Goal: Contribute content: Contribute content

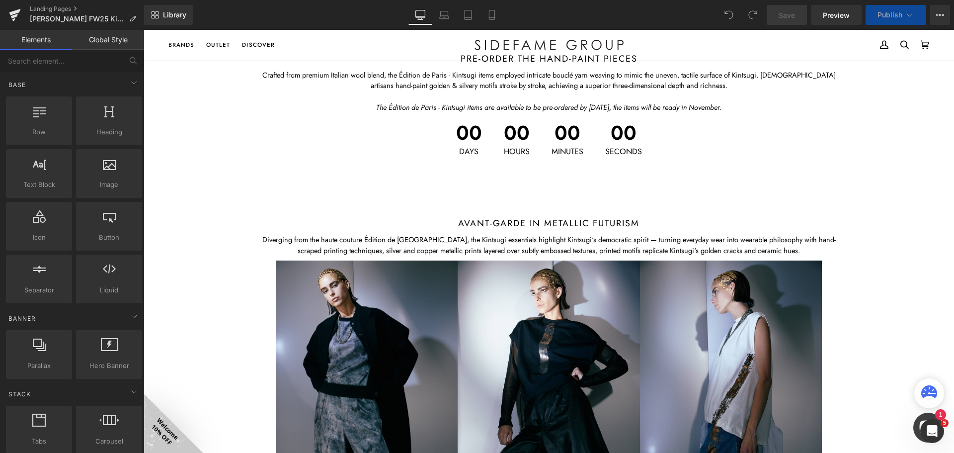
scroll to position [1291, 0]
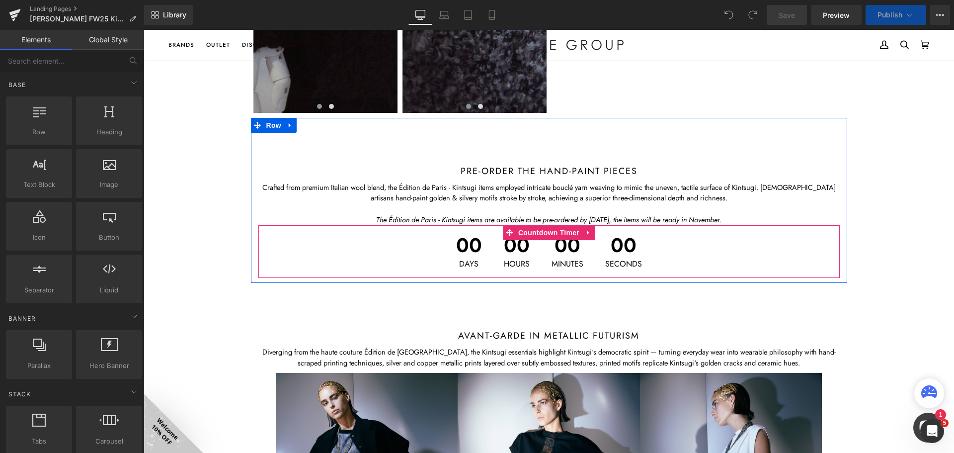
click at [663, 242] on div "00 Days 00 Hours 00 Minutes 00 Seconds" at bounding box center [548, 251] width 581 height 53
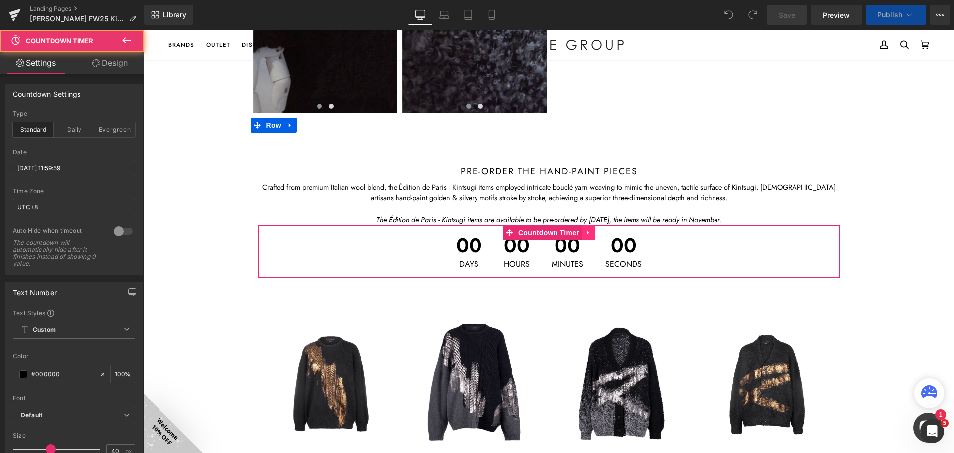
click at [587, 234] on icon at bounding box center [588, 232] width 2 height 4
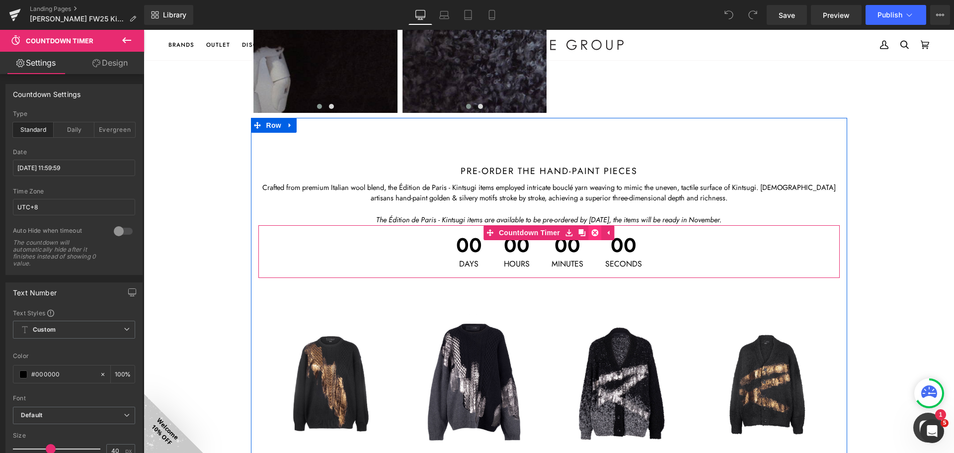
click at [591, 233] on icon at bounding box center [594, 232] width 7 height 7
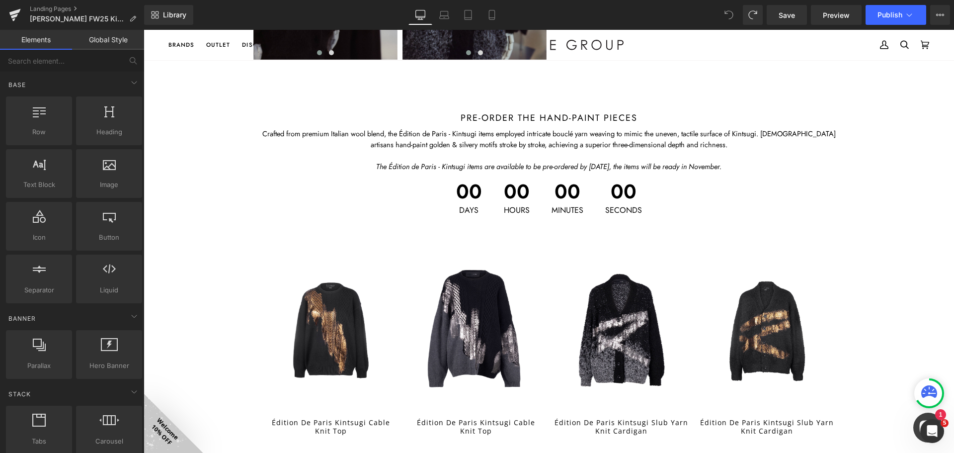
scroll to position [666, 0]
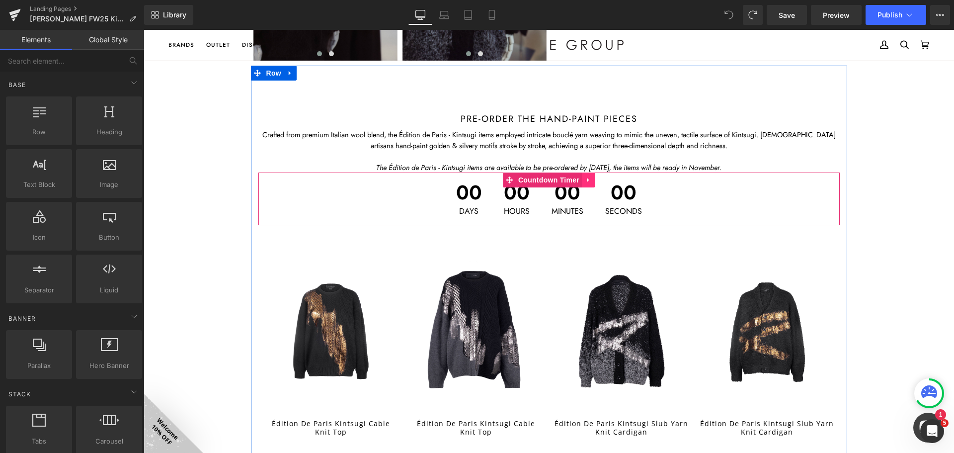
click at [587, 180] on icon at bounding box center [588, 180] width 2 height 4
click at [591, 179] on icon at bounding box center [594, 179] width 7 height 7
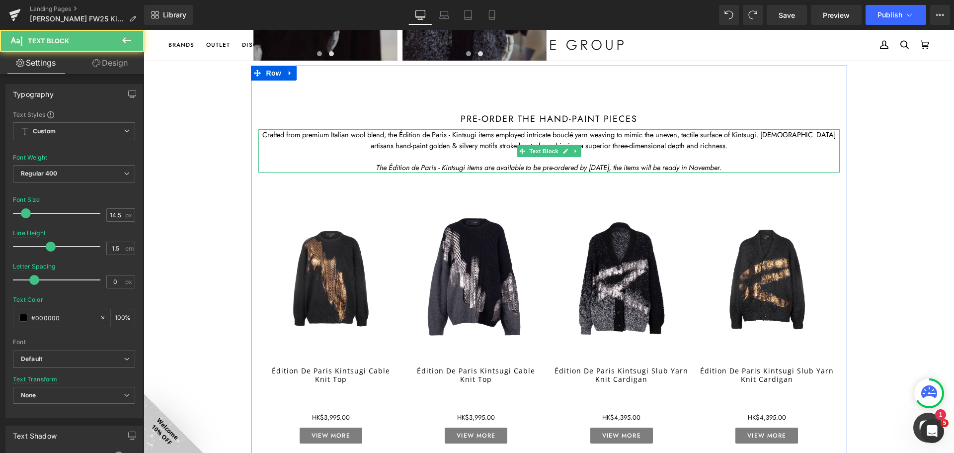
click at [468, 167] on icon "The Édition de Paris - Kintsugi items are available to be pre-ordered by 30 Sep…" at bounding box center [548, 167] width 345 height 10
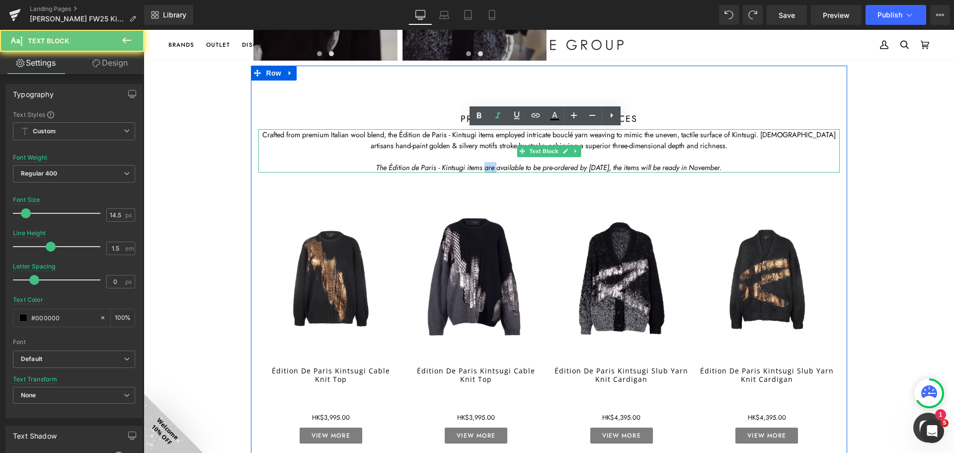
click at [468, 167] on icon "The Édition de Paris - Kintsugi items are available to be pre-ordered by 30 Sep…" at bounding box center [548, 167] width 345 height 10
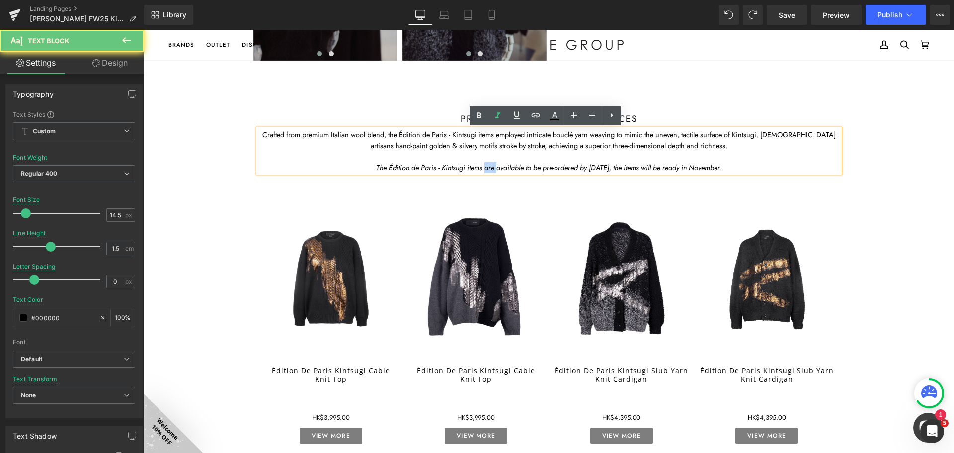
click at [473, 167] on icon "The Édition de Paris - Kintsugi items are available to be pre-ordered by 30 Sep…" at bounding box center [548, 167] width 345 height 10
click at [469, 165] on icon "The Édition de Paris - Kintsugi items are available to be pre-ordered by 30 Sep…" at bounding box center [548, 167] width 345 height 10
click at [520, 166] on icon "The Édition de Paris - Kintsugi items are available to be pre-ordered by 30 Sep…" at bounding box center [548, 167] width 345 height 10
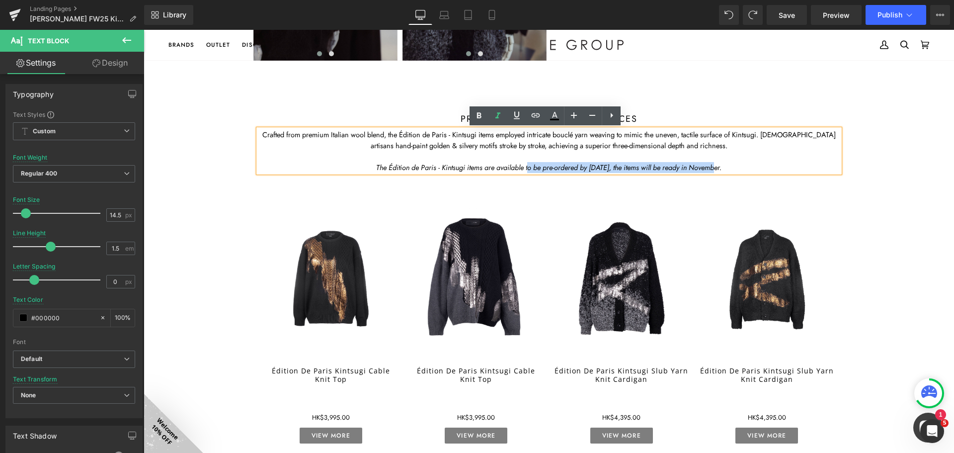
drag, startPoint x: 511, startPoint y: 166, endPoint x: 715, endPoint y: 171, distance: 204.2
click at [697, 164] on icon "The Édition de Paris - Kintsugi items are available to be pre-ordered by 30 Sep…" at bounding box center [548, 167] width 345 height 10
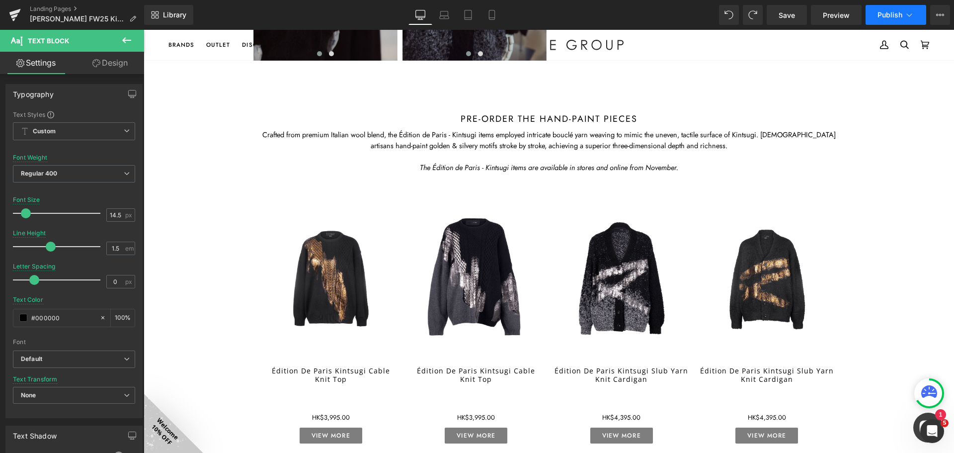
click at [895, 18] on span "Publish" at bounding box center [889, 15] width 25 height 8
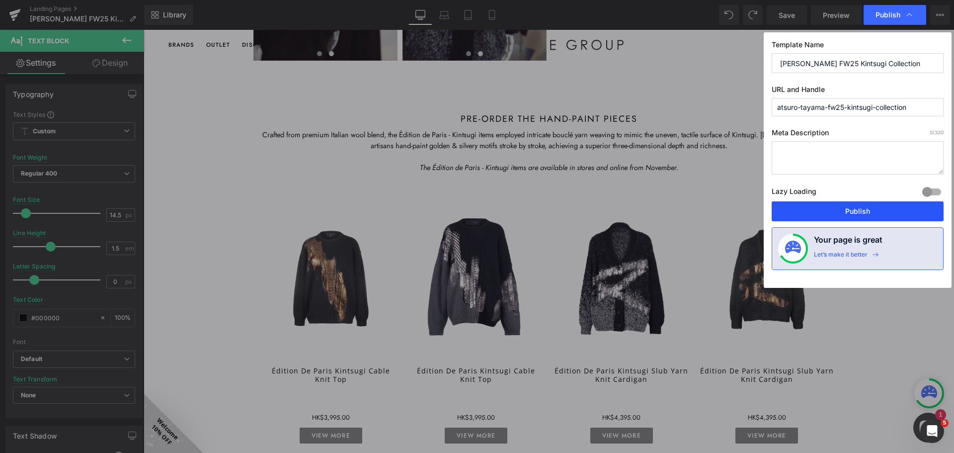
click at [864, 216] on button "Publish" at bounding box center [857, 211] width 172 height 20
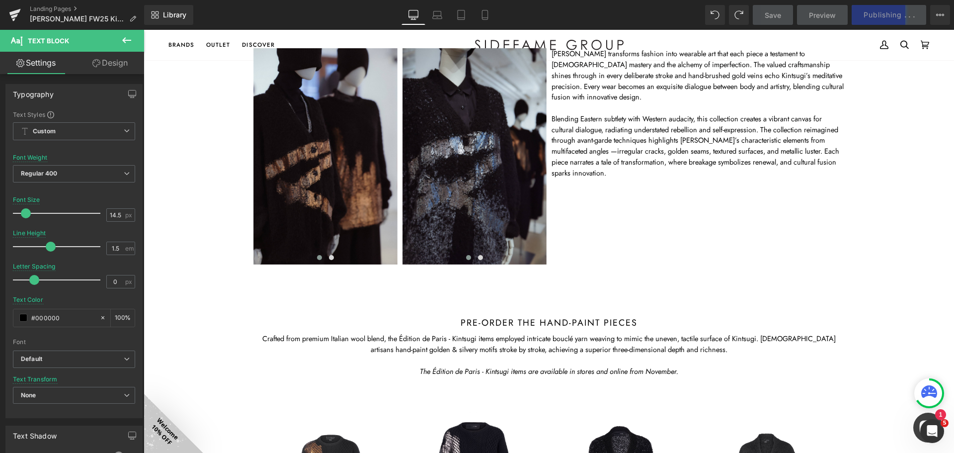
scroll to position [517, 0]
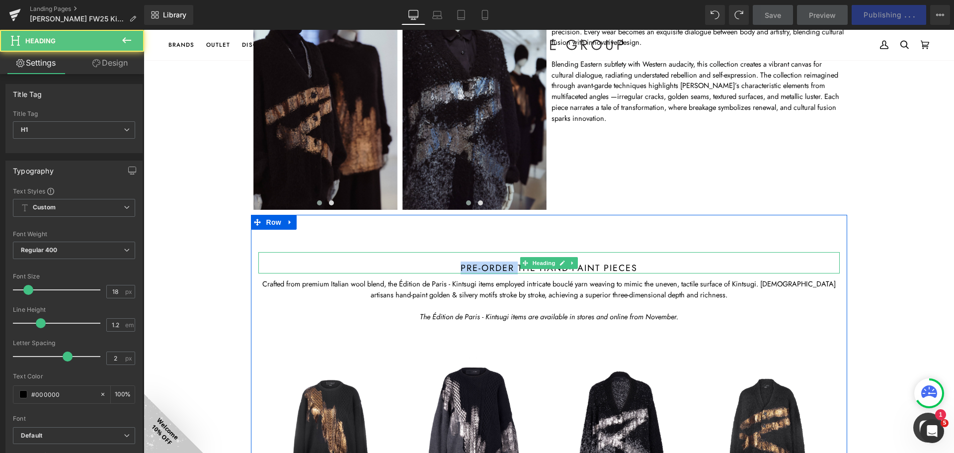
drag, startPoint x: 496, startPoint y: 268, endPoint x: 447, endPoint y: 267, distance: 48.7
click at [447, 267] on h1 "pre-order the hand-paint pieces" at bounding box center [548, 268] width 581 height 11
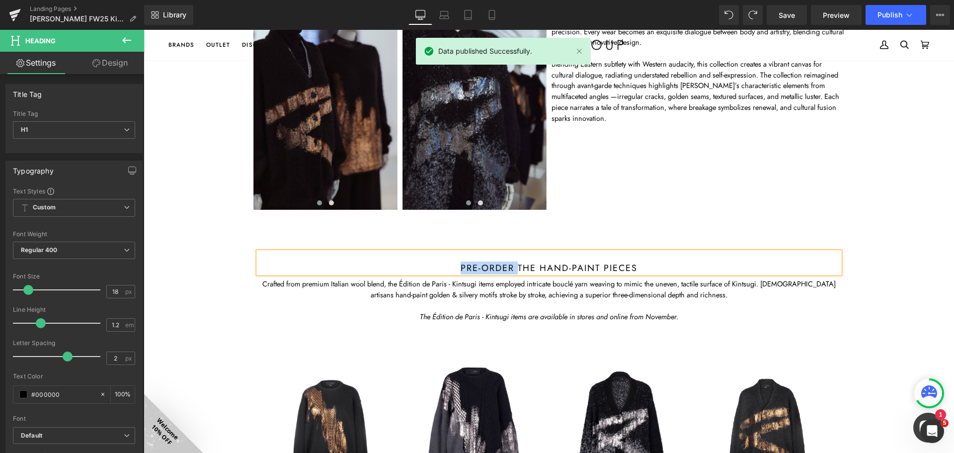
drag, startPoint x: 498, startPoint y: 271, endPoint x: 528, endPoint y: 268, distance: 30.4
click at [498, 271] on h1 "pre-order the hand-paint pieces" at bounding box center [548, 268] width 581 height 11
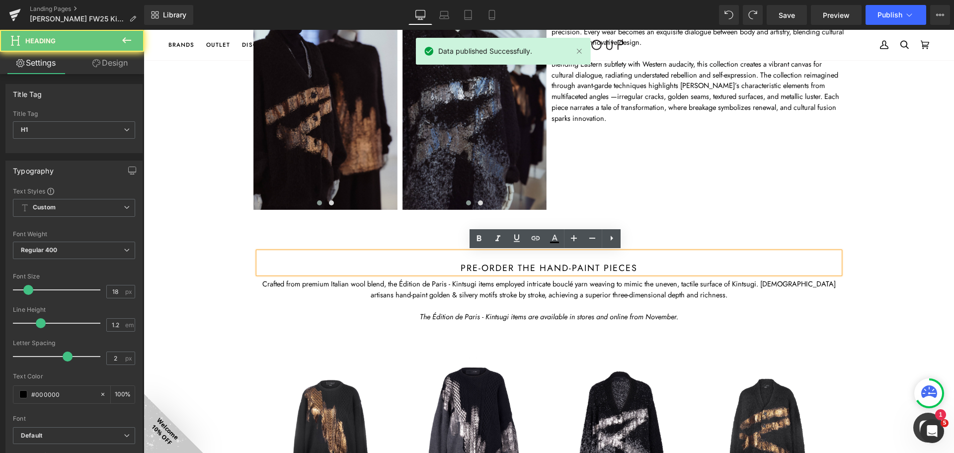
click at [522, 266] on h1 "pre-order the hand-paint pieces" at bounding box center [548, 268] width 581 height 11
drag, startPoint x: 513, startPoint y: 267, endPoint x: 434, endPoint y: 269, distance: 78.5
click at [434, 269] on h1 "pre-order the hand-paint pieces" at bounding box center [548, 268] width 581 height 11
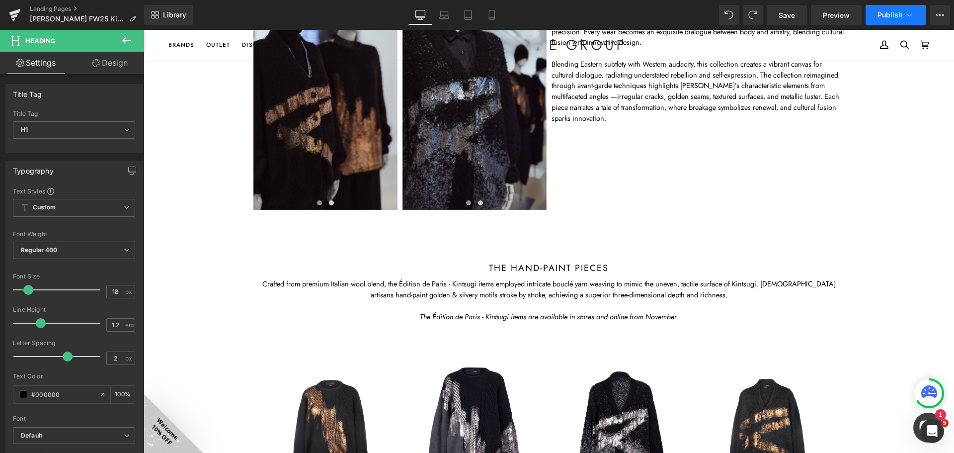
click at [902, 10] on button "Publish" at bounding box center [895, 15] width 61 height 20
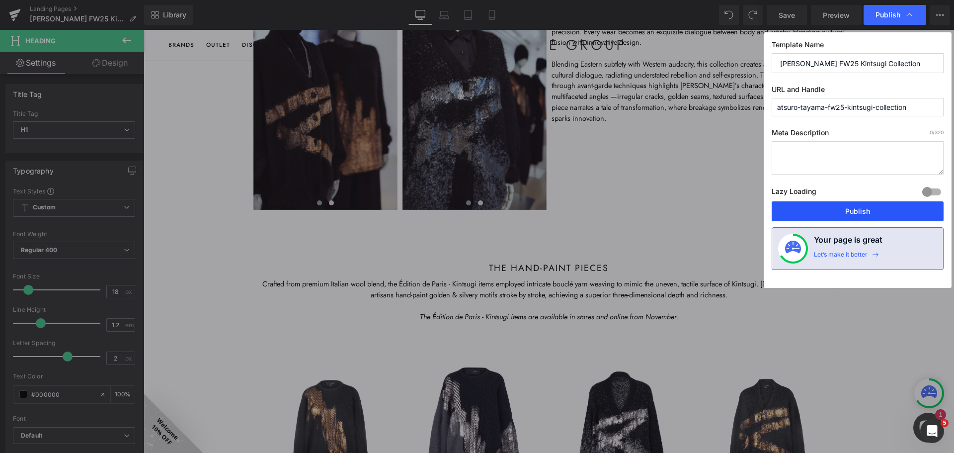
click at [859, 206] on button "Publish" at bounding box center [857, 211] width 172 height 20
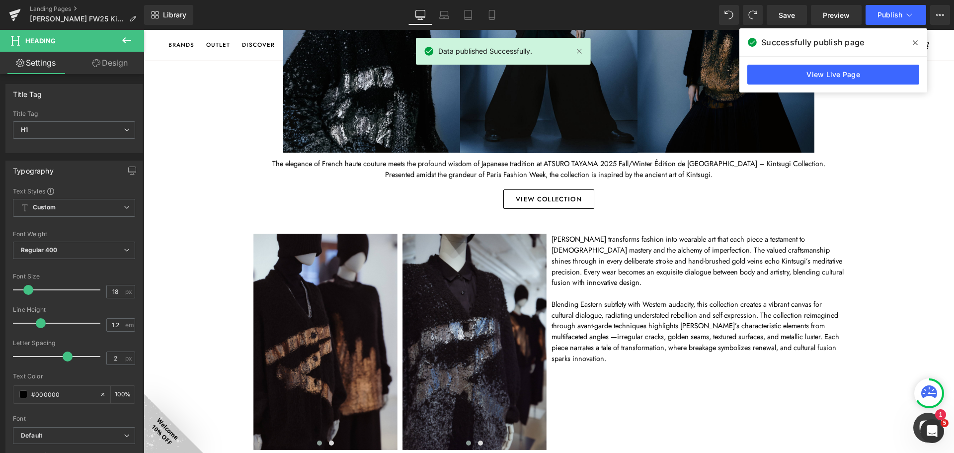
scroll to position [169, 0]
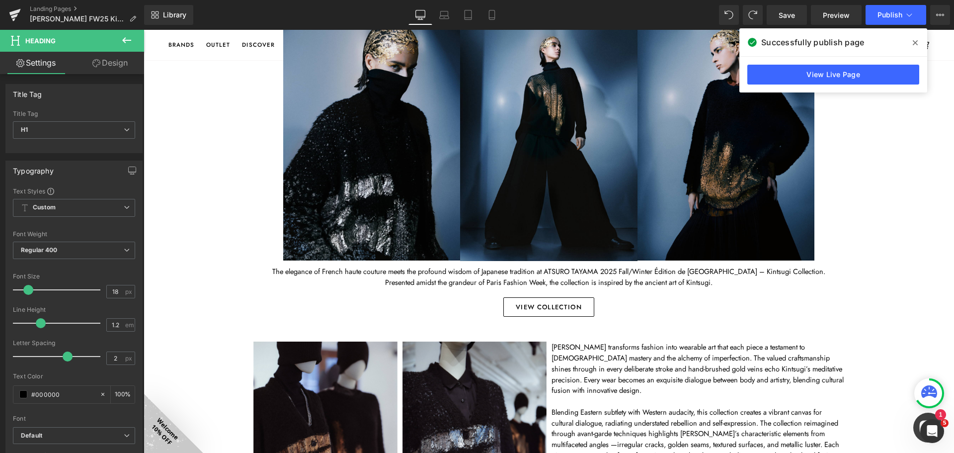
drag, startPoint x: 19, startPoint y: 13, endPoint x: 41, endPoint y: 33, distance: 29.2
click at [19, 13] on icon at bounding box center [15, 14] width 12 height 25
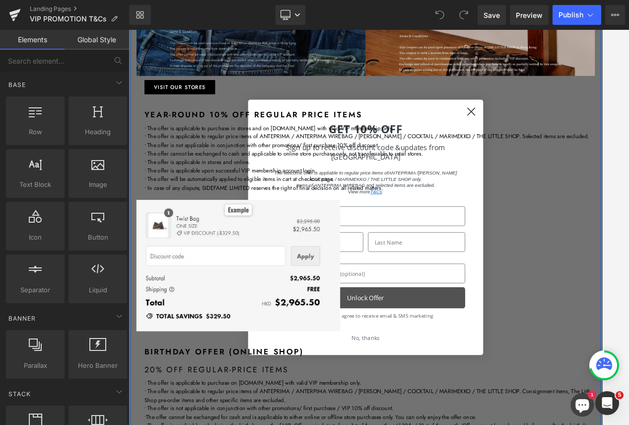
scroll to position [745, 0]
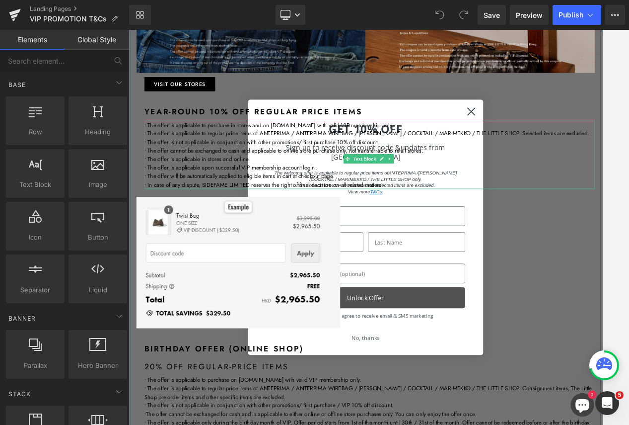
click at [521, 140] on div "VIP exclusive Offers Heading welcome offers (offline store) Heading Up to $6,50…" at bounding box center [429, 167] width 596 height 1640
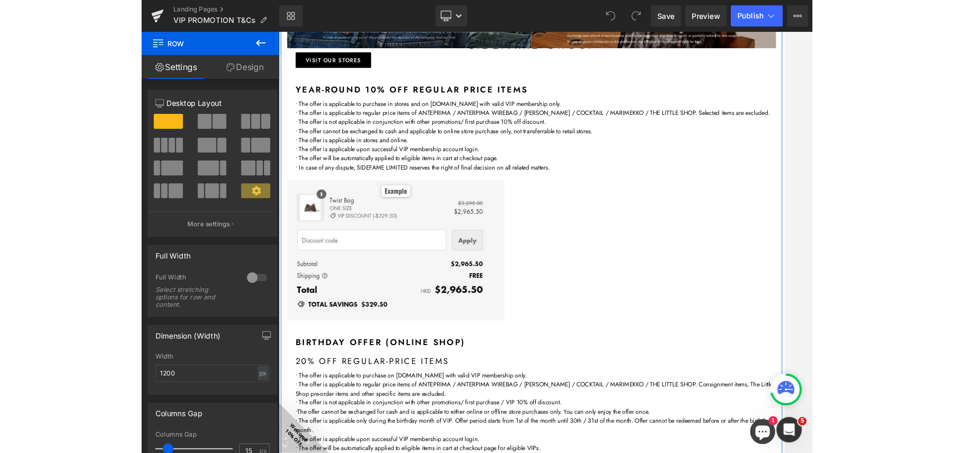
scroll to position [993, 0]
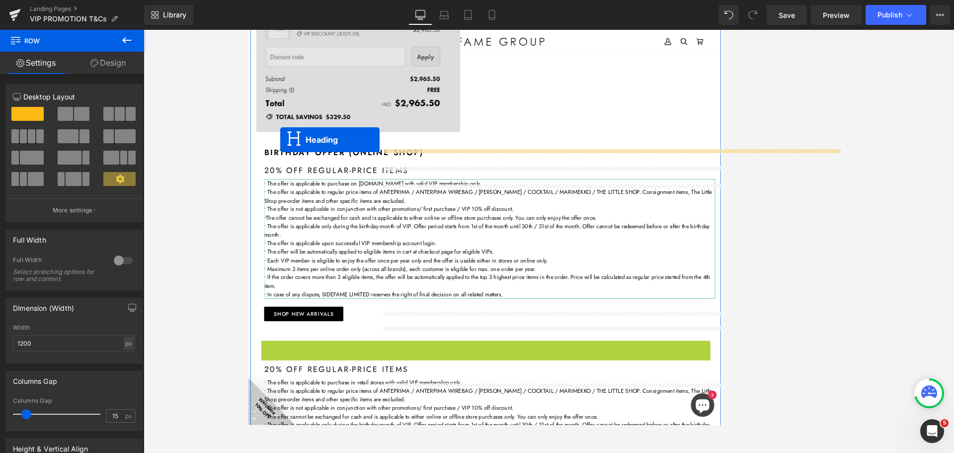
drag, startPoint x: 526, startPoint y: 436, endPoint x: 289, endPoint y: 169, distance: 357.1
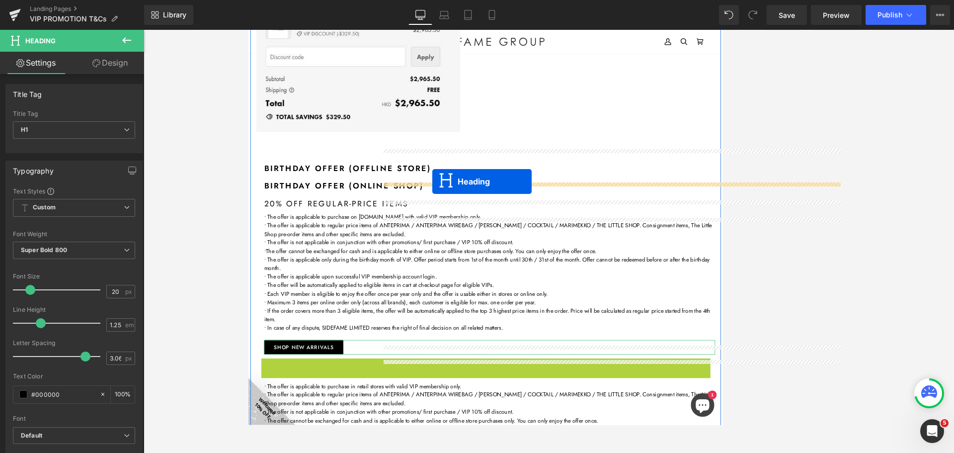
drag, startPoint x: 524, startPoint y: 460, endPoint x: 481, endPoint y: 222, distance: 241.7
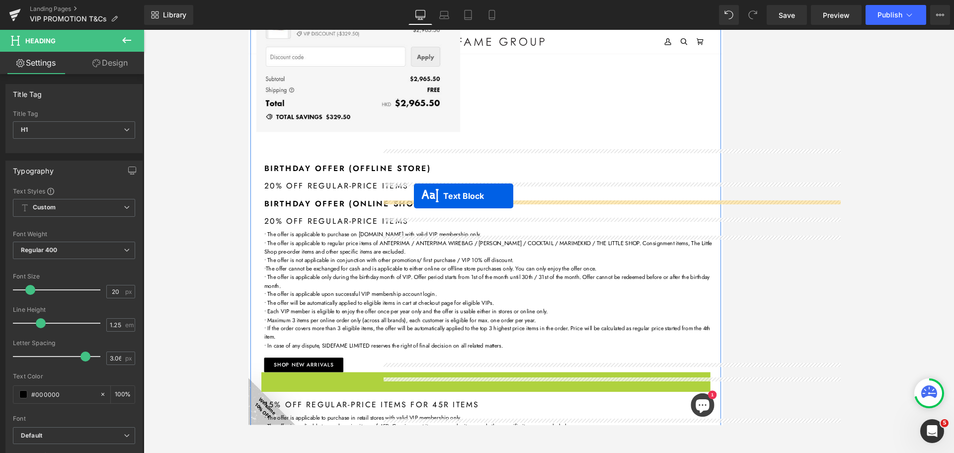
drag, startPoint x: 524, startPoint y: 523, endPoint x: 458, endPoint y: 240, distance: 290.7
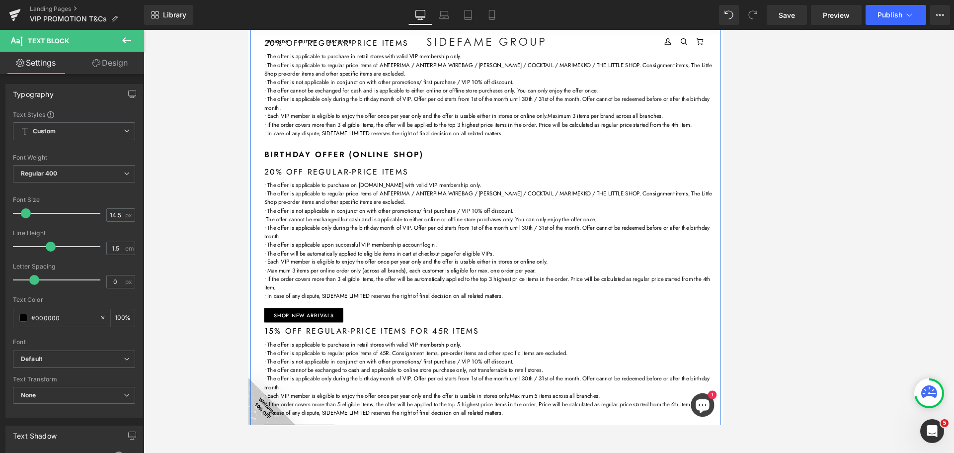
scroll to position [1192, 0]
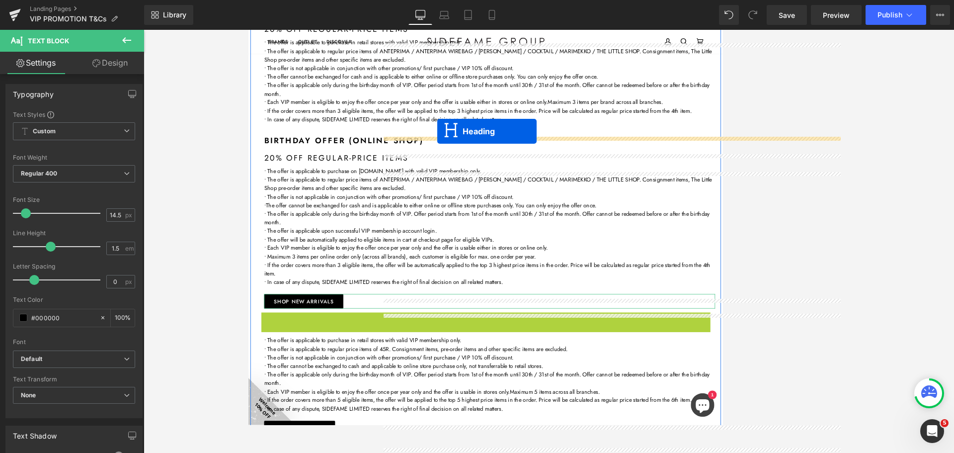
drag, startPoint x: 524, startPoint y: 399, endPoint x: 487, endPoint y: 158, distance: 243.6
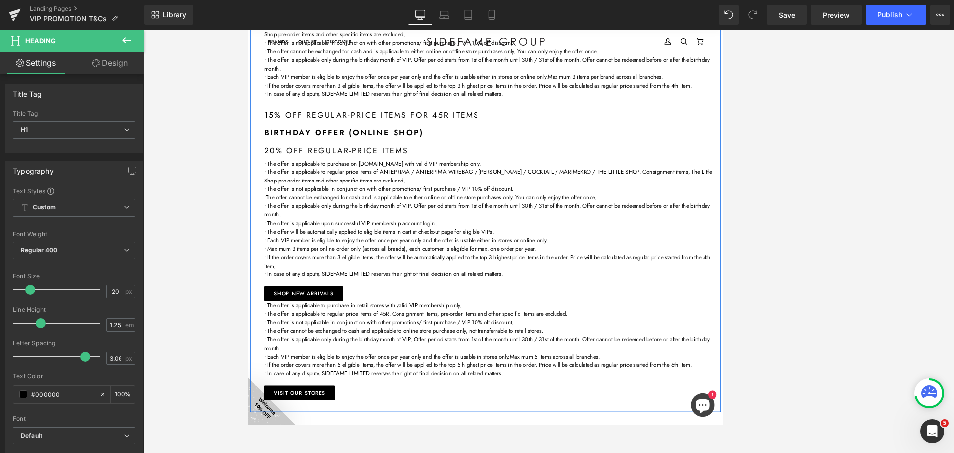
scroll to position [1242, 0]
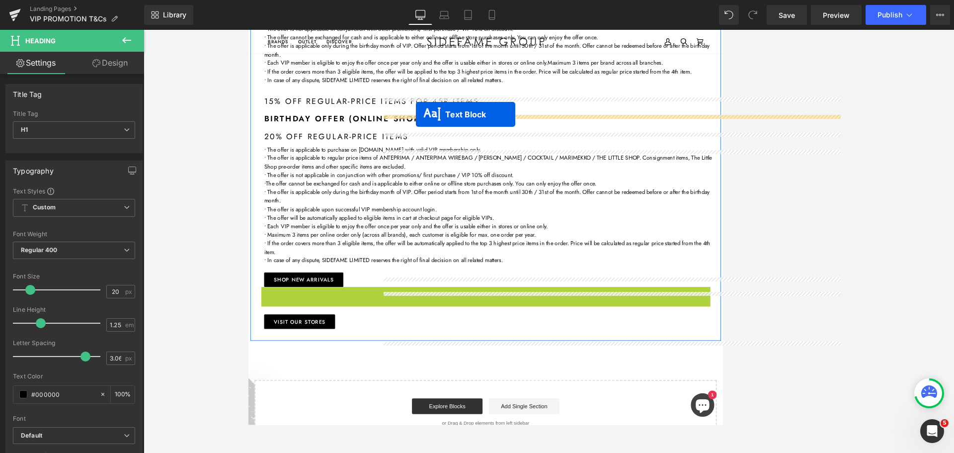
drag, startPoint x: 521, startPoint y: 409, endPoint x: 460, endPoint y: 137, distance: 278.9
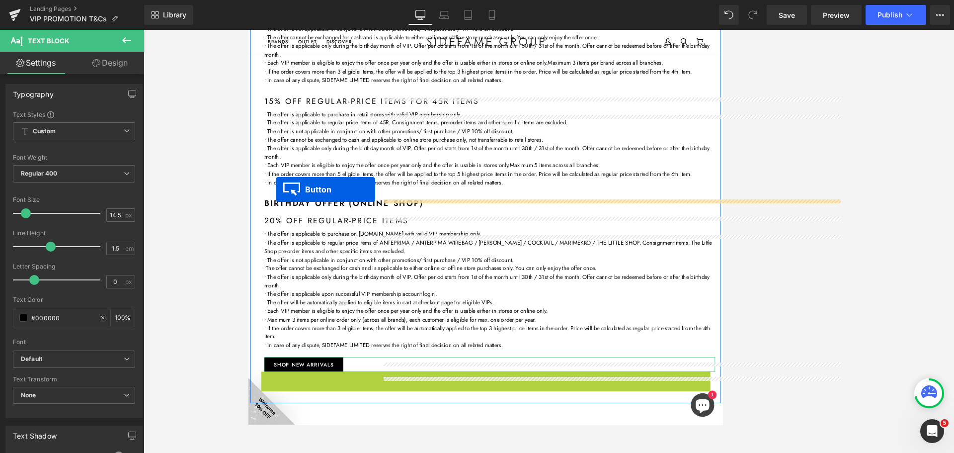
drag, startPoint x: 292, startPoint y: 478, endPoint x: 283, endPoint y: 232, distance: 246.0
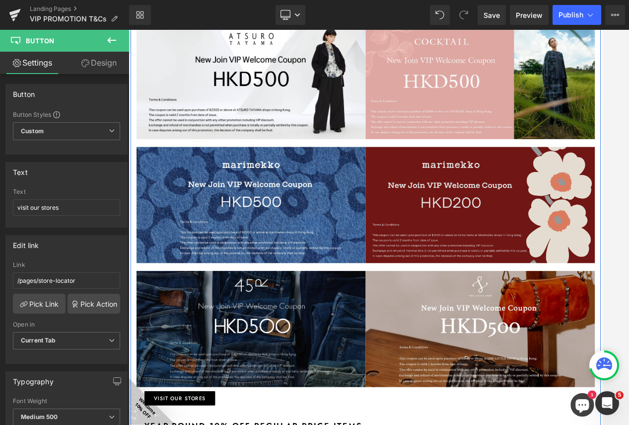
scroll to position [99, 0]
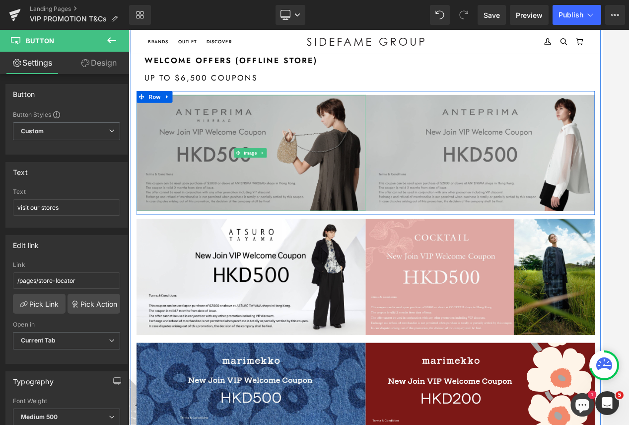
click at [370, 207] on img at bounding box center [284, 185] width 291 height 147
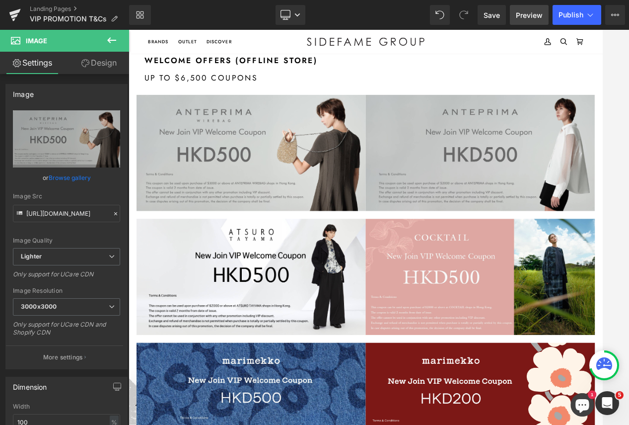
click at [521, 13] on span "Preview" at bounding box center [529, 15] width 27 height 10
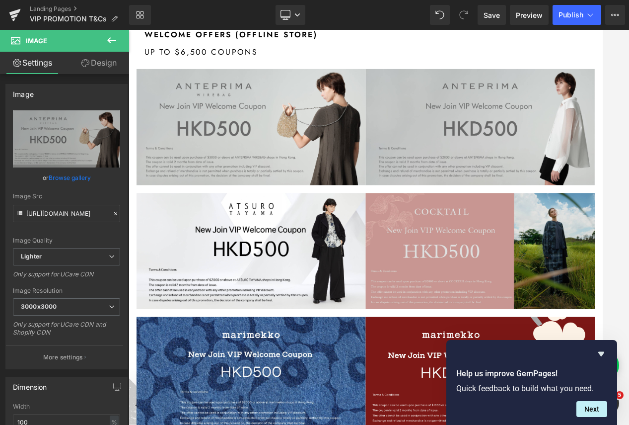
scroll to position [0, 0]
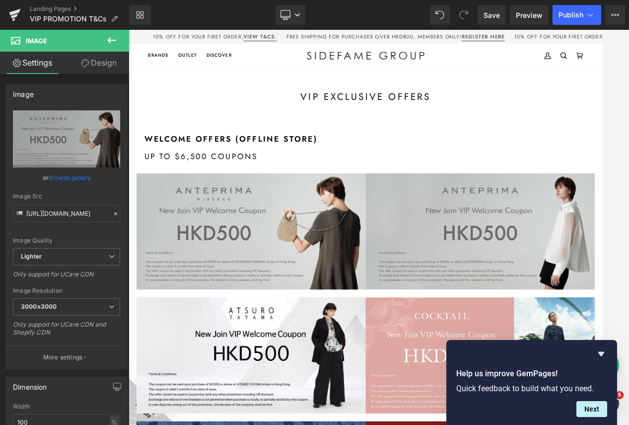
click at [114, 39] on icon at bounding box center [112, 40] width 12 height 12
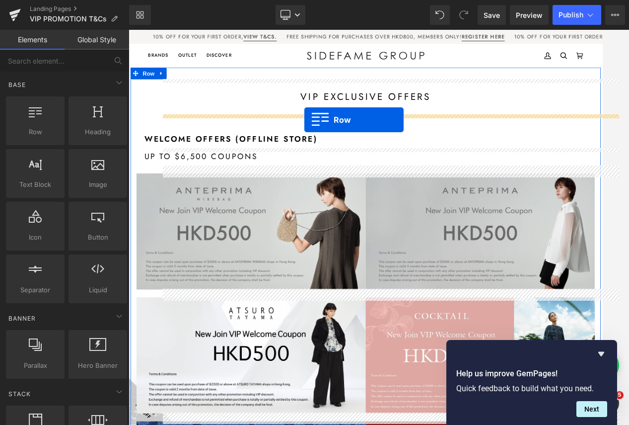
drag, startPoint x: 161, startPoint y: 155, endPoint x: 352, endPoint y: 144, distance: 190.6
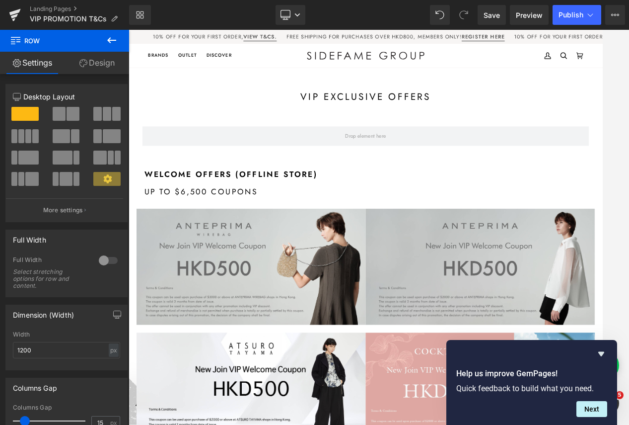
click at [105, 41] on button at bounding box center [111, 41] width 35 height 22
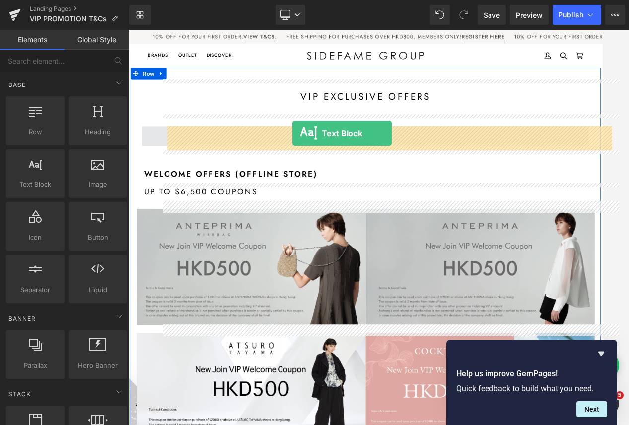
drag, startPoint x: 169, startPoint y: 205, endPoint x: 336, endPoint y: 161, distance: 173.0
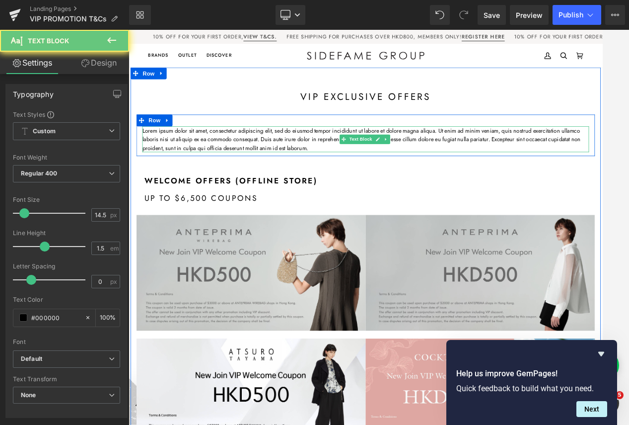
click at [380, 170] on p "Lorem ipsum dolor sit amet, consectetur adipiscing elit, sed do eiusmod tempor …" at bounding box center [429, 168] width 566 height 32
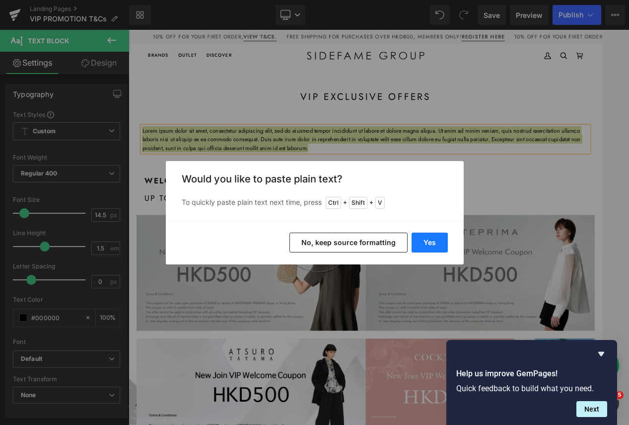
drag, startPoint x: 431, startPoint y: 239, endPoint x: 296, endPoint y: 236, distance: 134.6
click at [431, 239] on button "Yes" at bounding box center [430, 242] width 36 height 20
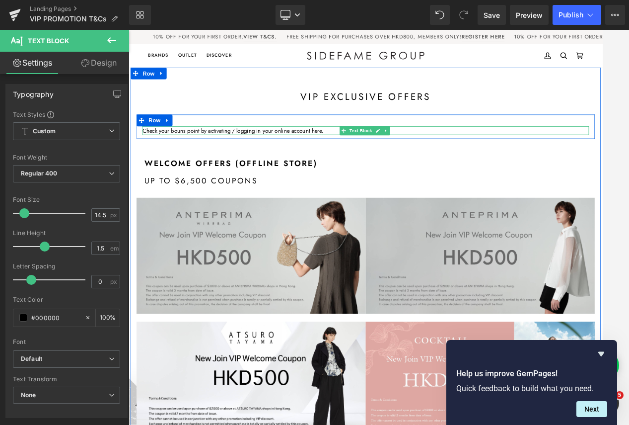
click at [347, 155] on p "Check your bouns point by activating / logging in your online account here." at bounding box center [429, 157] width 566 height 11
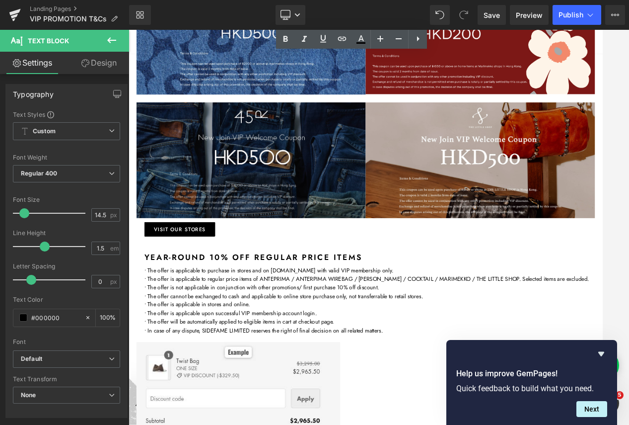
scroll to position [844, 0]
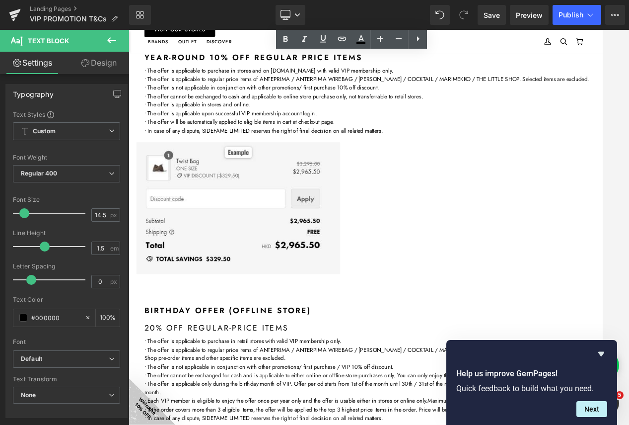
click at [269, 130] on p "• The offer is applicable in stores and online." at bounding box center [434, 124] width 571 height 11
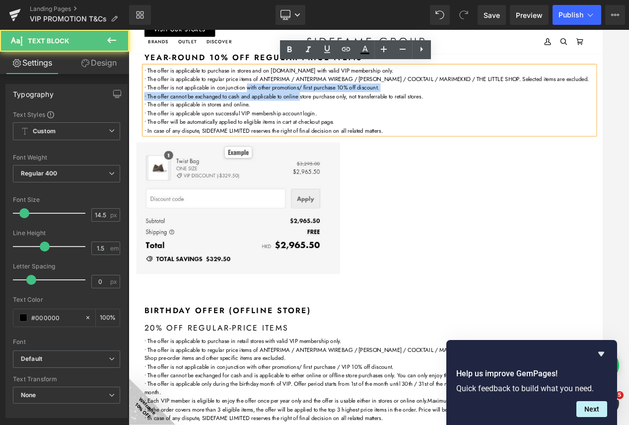
drag, startPoint x: 280, startPoint y: 110, endPoint x: 347, endPoint y: 118, distance: 67.5
click at [347, 118] on div "• The offer is applicable to purchase in stores and on [DOMAIN_NAME] with valid…" at bounding box center [434, 119] width 571 height 86
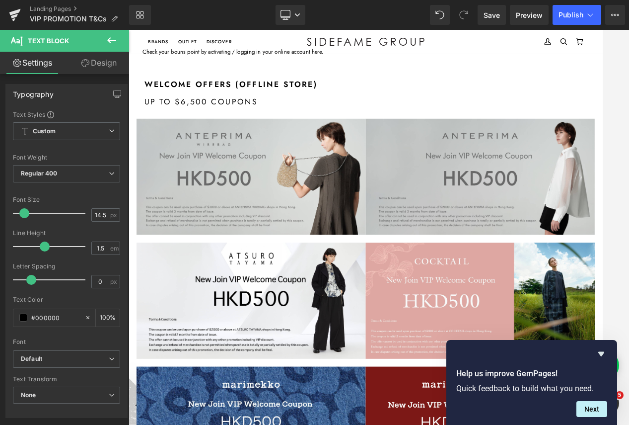
scroll to position [0, 0]
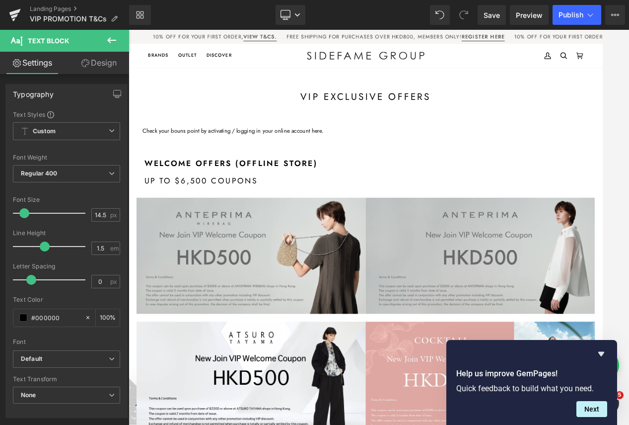
click at [323, 156] on p "Check your bouns point by activating / logging in your online account here." at bounding box center [429, 157] width 566 height 11
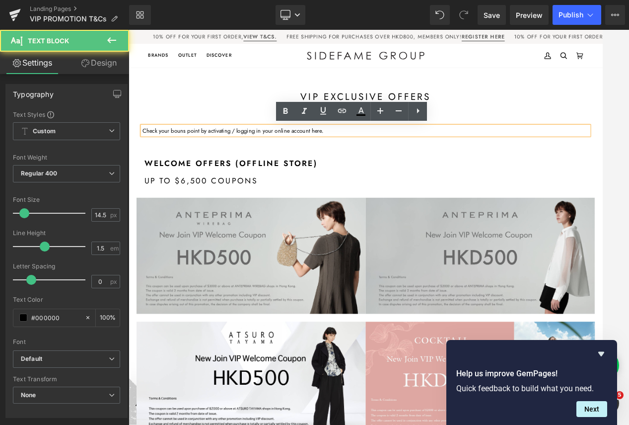
click at [311, 156] on p "Check your bouns point by activating / logging in your online account here." at bounding box center [429, 157] width 566 height 11
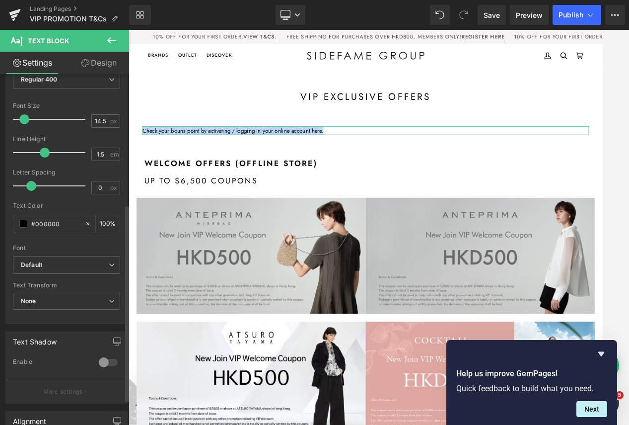
scroll to position [278, 0]
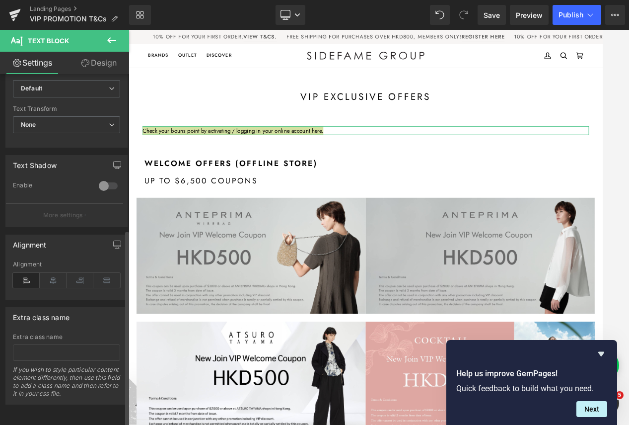
click at [58, 282] on div "Alignment" at bounding box center [66, 280] width 107 height 38
click at [53, 273] on icon at bounding box center [53, 280] width 27 height 15
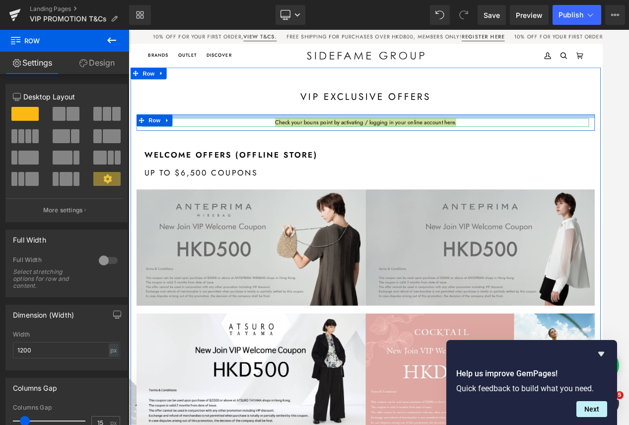
drag, startPoint x: 438, startPoint y: 151, endPoint x: 443, endPoint y: 140, distance: 11.8
click at [443, 140] on div at bounding box center [429, 139] width 581 height 4
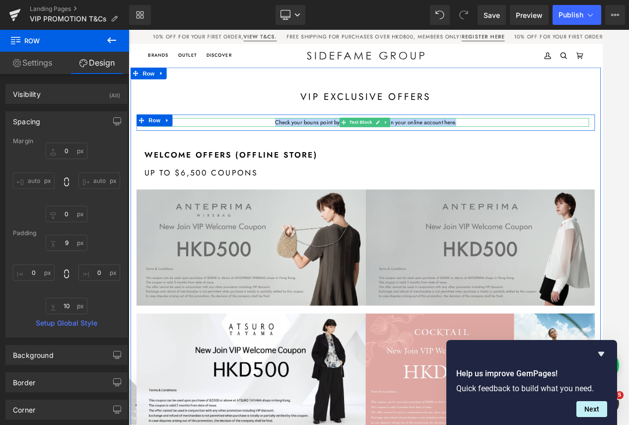
click at [375, 146] on p "Check your bouns point by activating / logging in your online account here." at bounding box center [429, 147] width 566 height 11
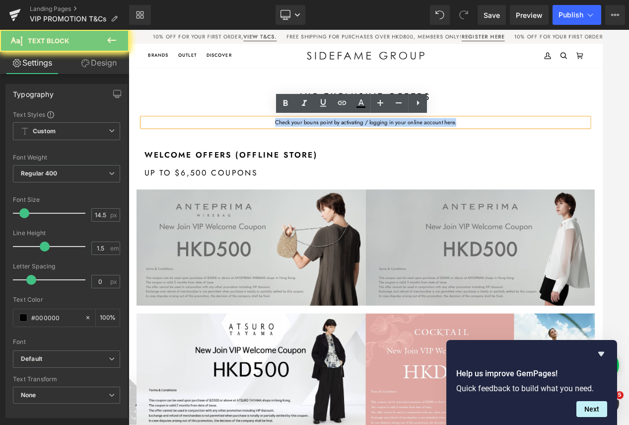
click at [375, 146] on p "Check your bouns point by activating / logging in your online account here." at bounding box center [429, 147] width 566 height 11
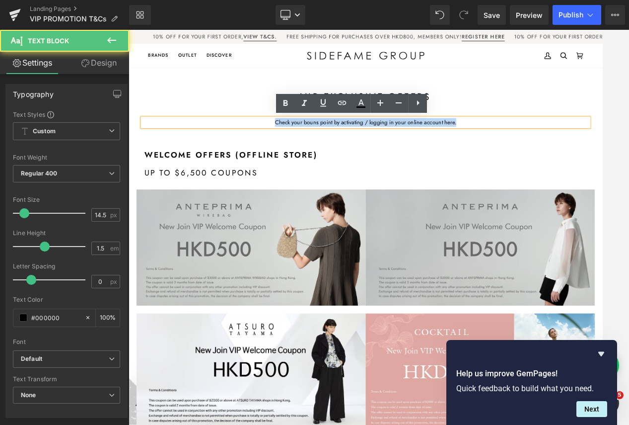
click at [300, 146] on p "Check your bouns point by activating / logging in your online account here." at bounding box center [429, 147] width 566 height 11
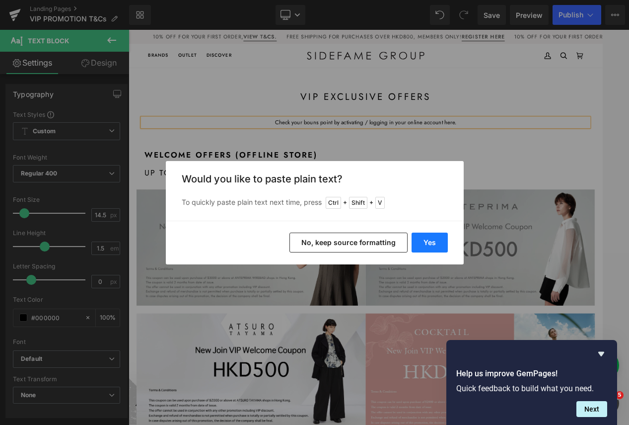
drag, startPoint x: 426, startPoint y: 241, endPoint x: 377, endPoint y: 264, distance: 54.9
click at [426, 241] on button "Yes" at bounding box center [430, 242] width 36 height 20
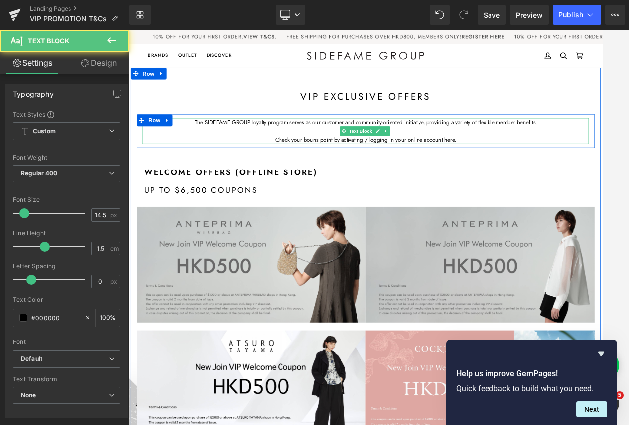
click at [300, 151] on p "The SIDEFAME GROUP loyalty program serves as our customer and community-oriente…" at bounding box center [429, 147] width 566 height 11
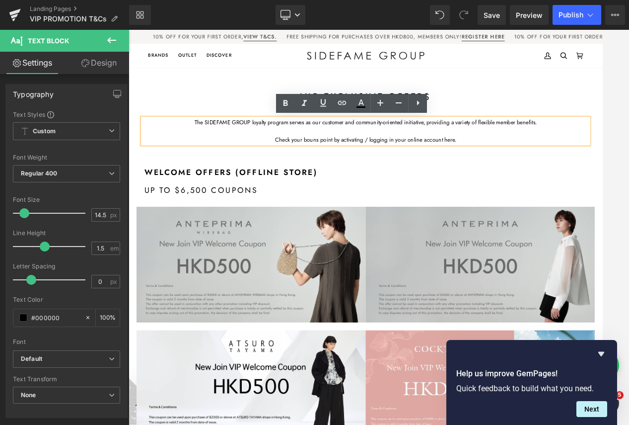
click at [197, 144] on p "The SIDEFAME GROUP loyalty program serves as our customer and community-oriente…" at bounding box center [429, 147] width 566 height 11
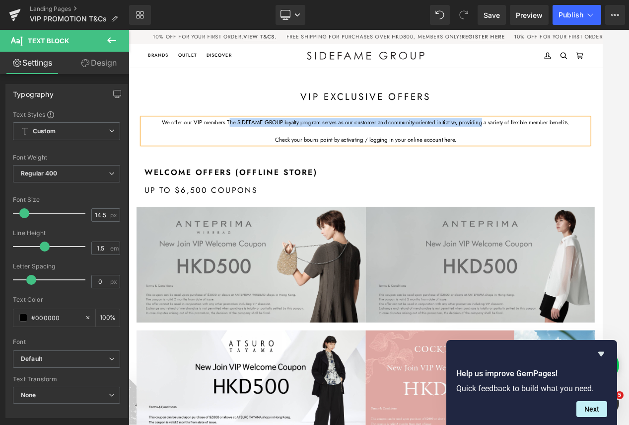
drag, startPoint x: 574, startPoint y: 145, endPoint x: 248, endPoint y: 149, distance: 326.4
click at [248, 149] on p "We offer our VIP members The SIDEFAME GROUP loyalty program serves as our custo…" at bounding box center [429, 147] width 566 height 11
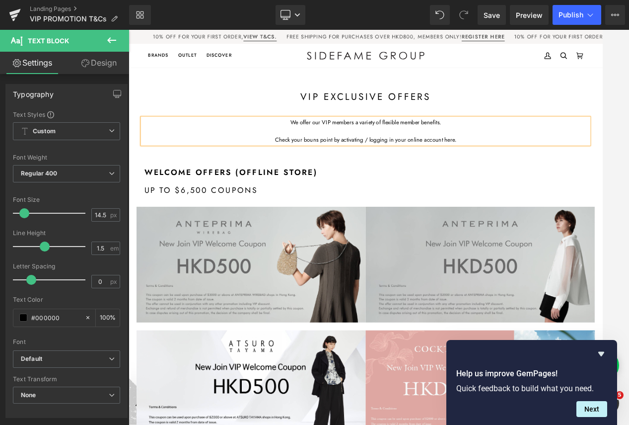
click at [480, 146] on p "We offer our VIP members a variety of flexible member benefits." at bounding box center [429, 147] width 566 height 11
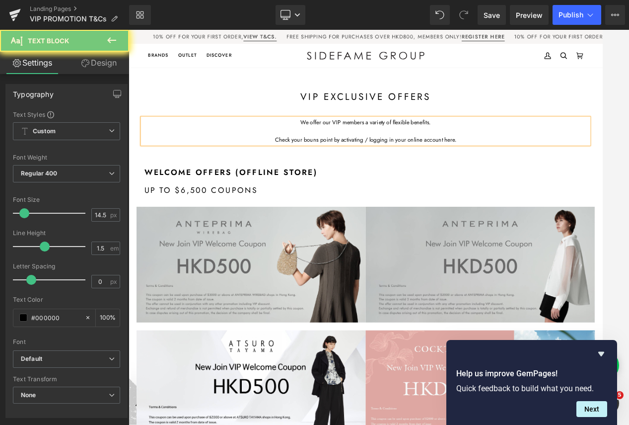
click at [521, 149] on p "We offer our VIP members a variety of flexible benefits." at bounding box center [429, 147] width 566 height 11
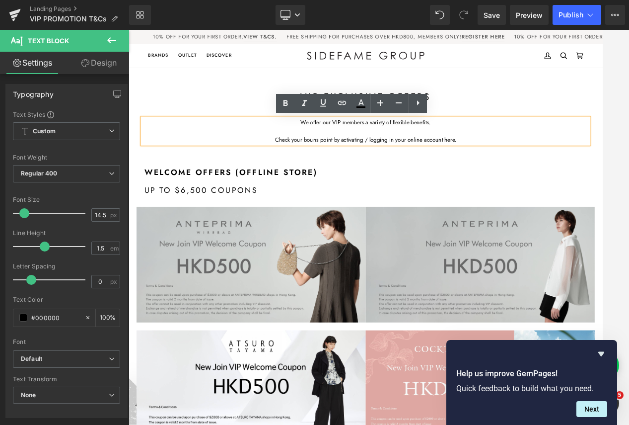
click at [481, 146] on p "We offer our VIP members a variety of flexible benefits." at bounding box center [429, 147] width 566 height 11
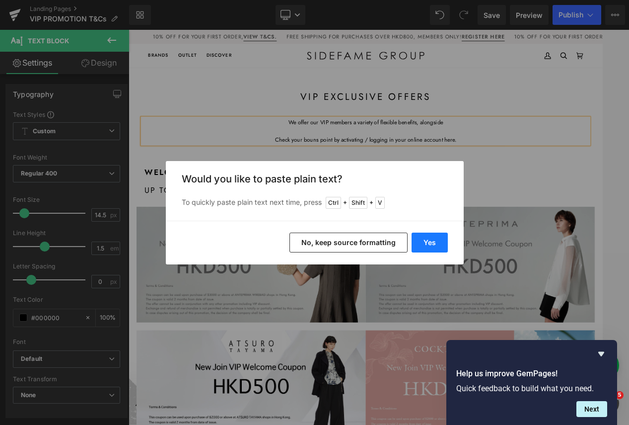
click at [433, 244] on button "Yes" at bounding box center [430, 242] width 36 height 20
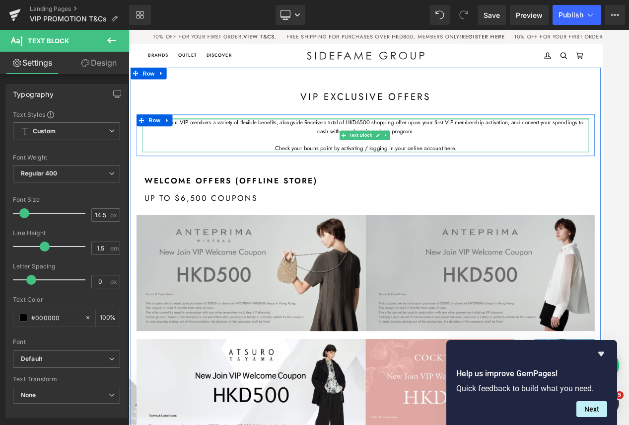
drag, startPoint x: 528, startPoint y: 144, endPoint x: 486, endPoint y: 148, distance: 42.5
click at [521, 144] on div "We offer our VIP members a variety of flexible benefits, alongside Receive a to…" at bounding box center [429, 163] width 566 height 43
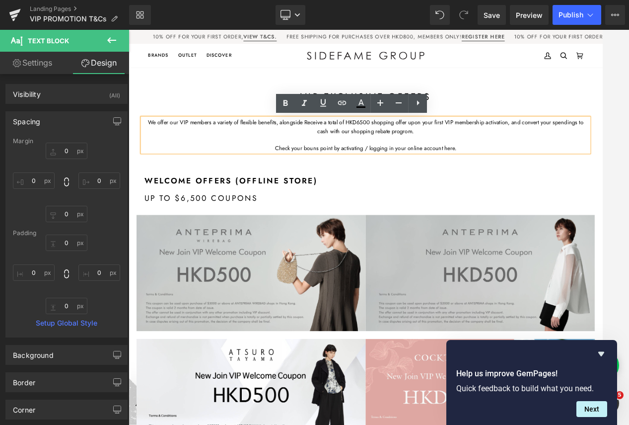
click at [359, 146] on p "We offer our VIP members a variety of flexible benefits, alongside Receive a to…" at bounding box center [429, 153] width 566 height 22
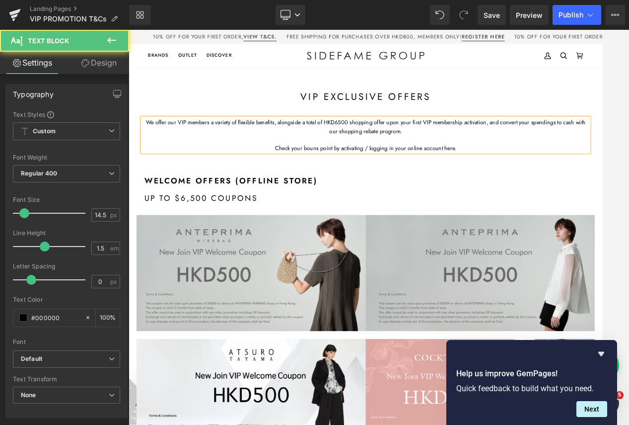
click at [521, 148] on p "We offer our VIP members a variety of flexible benefits, alongside a total of H…" at bounding box center [429, 153] width 566 height 22
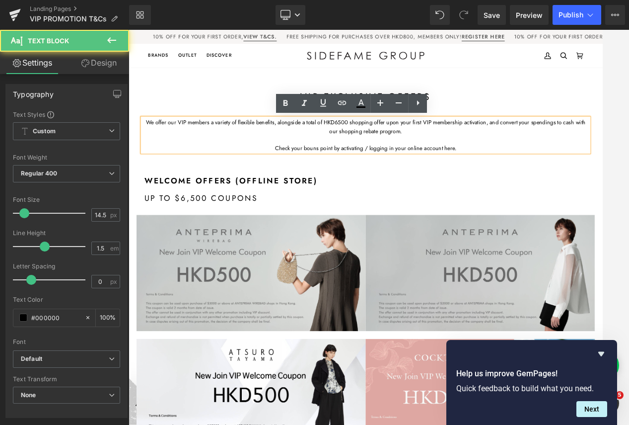
click at [475, 159] on p "We offer our VIP members a variety of flexible benefits, alongside a total of H…" at bounding box center [429, 153] width 566 height 22
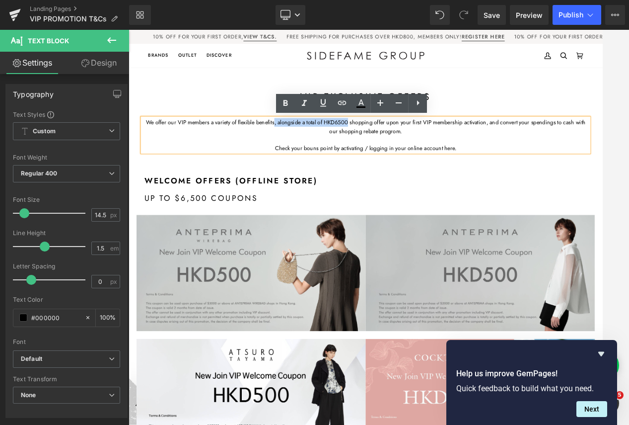
drag, startPoint x: 411, startPoint y: 148, endPoint x: 315, endPoint y: 151, distance: 95.4
click at [315, 151] on p "We offer our VIP members a variety of flexible benefits, alongside a total of H…" at bounding box center [429, 153] width 566 height 22
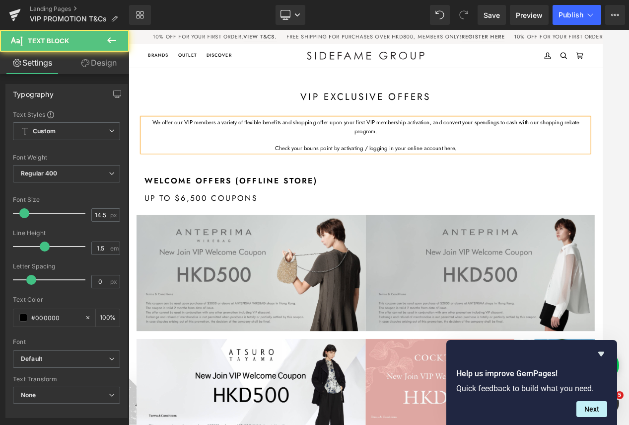
click at [377, 147] on p "We offer our VIP members a variety of flexible benefits and shopping offer upon…" at bounding box center [429, 153] width 566 height 22
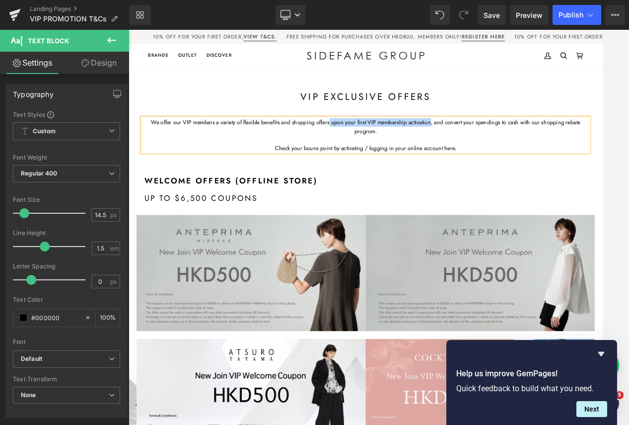
drag, startPoint x: 511, startPoint y: 146, endPoint x: 380, endPoint y: 147, distance: 130.6
click at [380, 147] on p "We offer our VIP members a variety of flexible benefits and shopping offers upo…" at bounding box center [429, 153] width 566 height 22
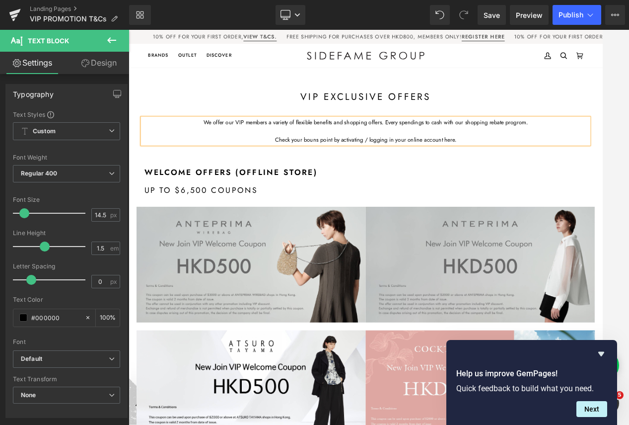
click at [500, 146] on p "We offer our VIP members a variety of flexible benefits and shopping offers. Ev…" at bounding box center [429, 147] width 566 height 11
click at [521, 155] on p at bounding box center [429, 157] width 566 height 11
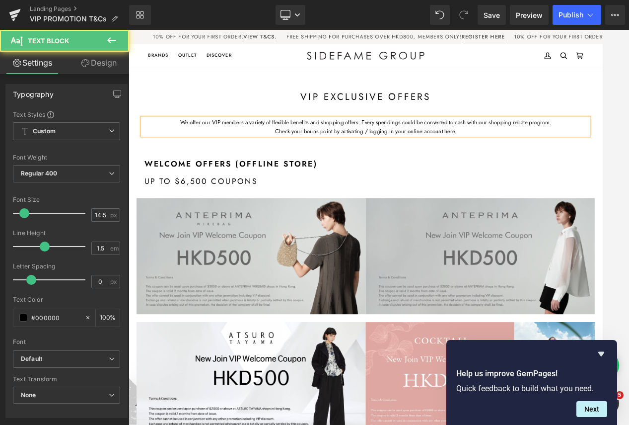
click at [521, 158] on span "Check your bouns point by activating / logging in your online account here." at bounding box center [428, 157] width 229 height 10
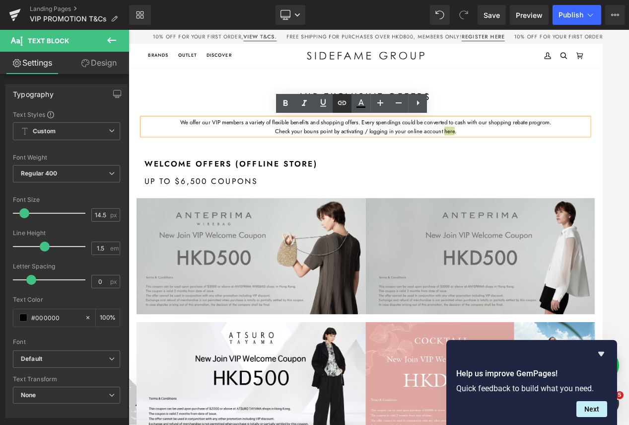
click at [339, 103] on icon at bounding box center [342, 103] width 12 height 12
click at [447, 145] on input "text" at bounding box center [457, 144] width 153 height 25
paste input "[URL][DOMAIN_NAME]"
type input "[URL][DOMAIN_NAME]"
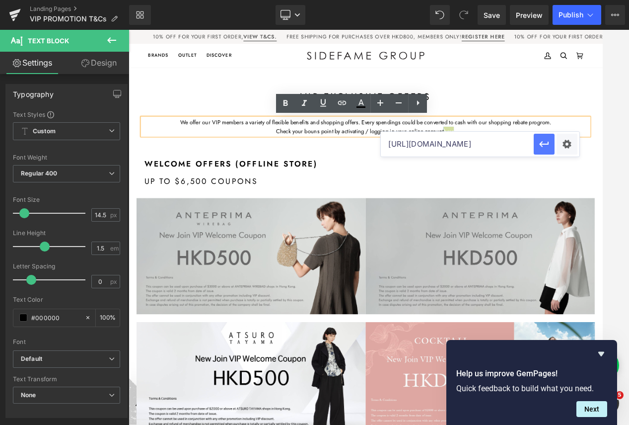
click at [521, 143] on icon "button" at bounding box center [544, 144] width 12 height 12
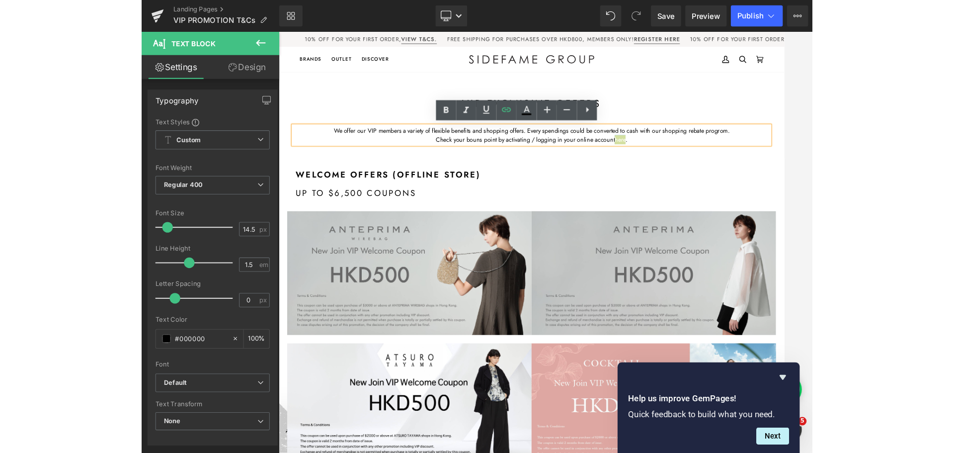
scroll to position [0, 0]
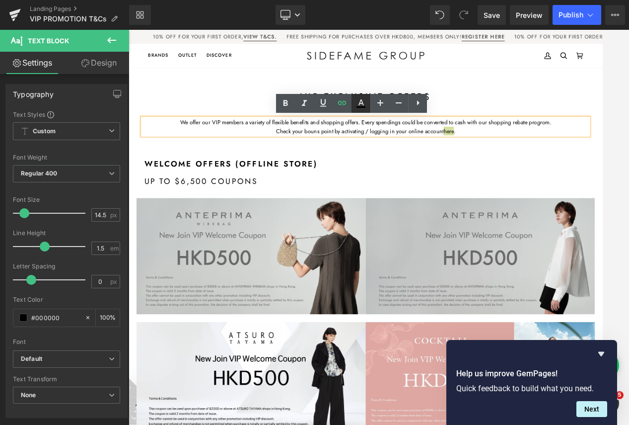
click at [363, 104] on icon at bounding box center [361, 102] width 5 height 6
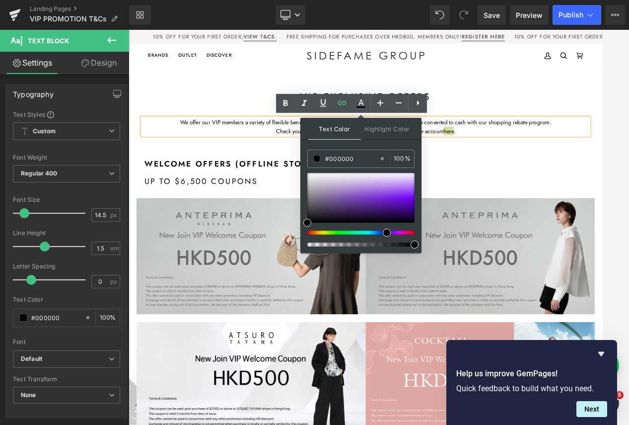
click at [383, 231] on div at bounding box center [356, 232] width 107 height 4
type input "#491885"
click at [382, 207] on div at bounding box center [360, 198] width 107 height 50
click at [371, 228] on div at bounding box center [360, 210] width 107 height 74
click at [386, 130] on span "Highlight Color" at bounding box center [387, 128] width 53 height 21
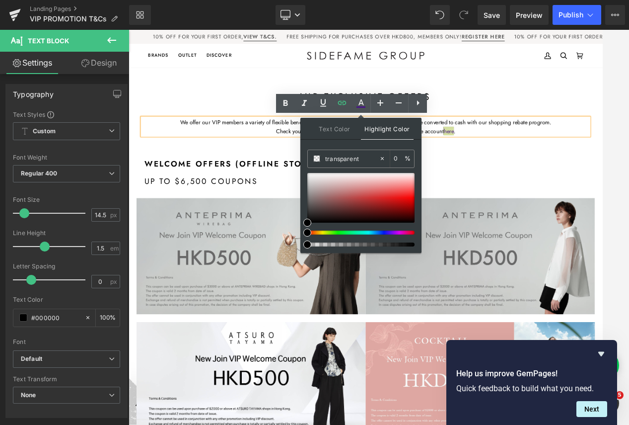
type input "#000000"
type input "100"
click at [383, 230] on div at bounding box center [356, 232] width 107 height 4
click at [340, 130] on span "Text Color" at bounding box center [334, 128] width 53 height 21
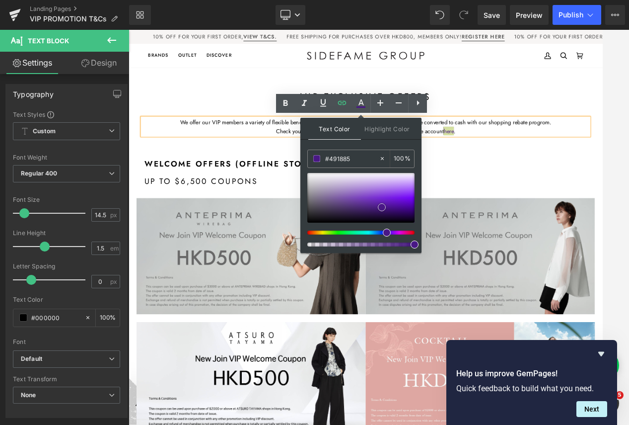
type input "#9561d5"
click at [370, 192] on div at bounding box center [360, 198] width 107 height 50
click at [378, 132] on span "Highlight Color" at bounding box center [387, 128] width 53 height 21
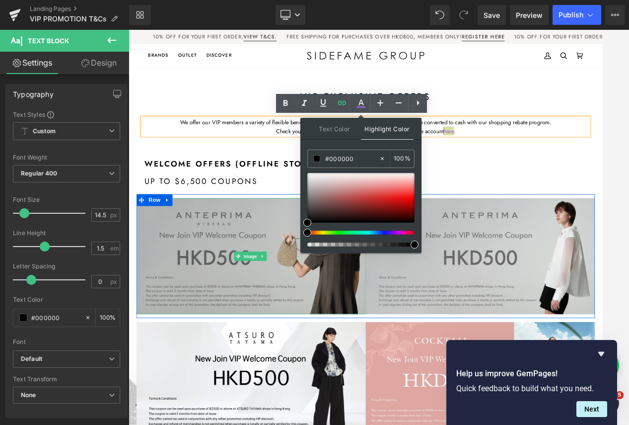
drag, startPoint x: 512, startPoint y: 262, endPoint x: 302, endPoint y: 285, distance: 211.8
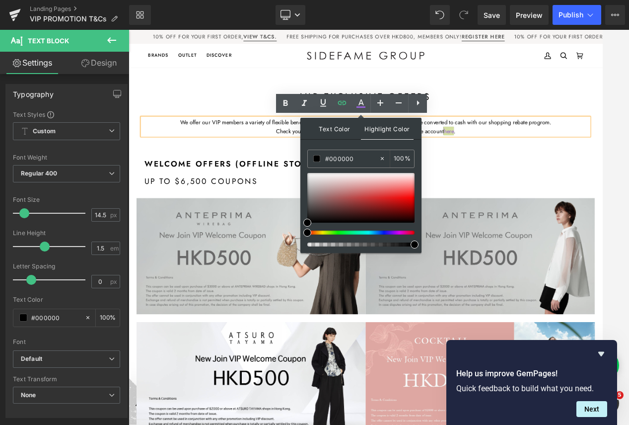
click at [331, 127] on span "Text Color" at bounding box center [334, 128] width 53 height 21
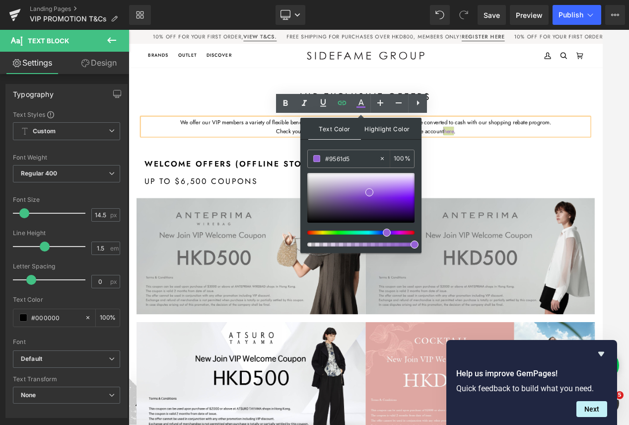
click at [384, 127] on span "Highlight Color" at bounding box center [387, 128] width 53 height 21
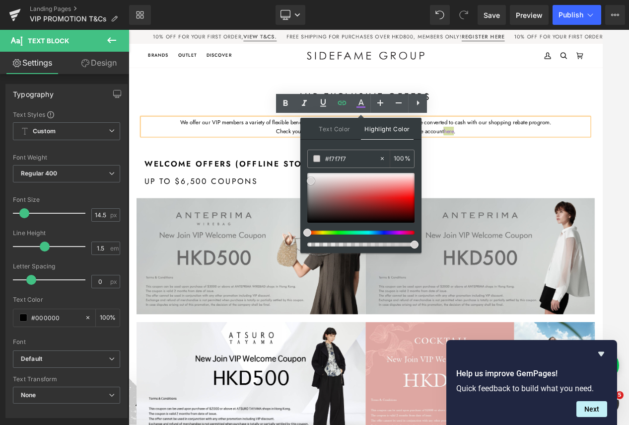
type input "#ffffff"
drag, startPoint x: 443, startPoint y: 214, endPoint x: 341, endPoint y: 146, distance: 122.3
click at [339, 125] on span "Text Color" at bounding box center [334, 128] width 53 height 21
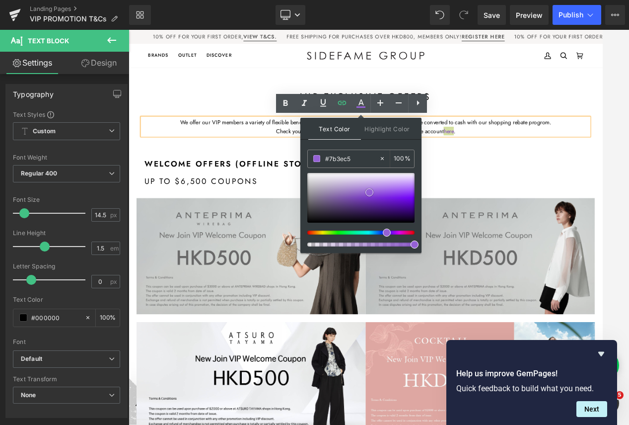
drag, startPoint x: 366, startPoint y: 197, endPoint x: 368, endPoint y: 210, distance: 12.7
click at [366, 197] on div at bounding box center [360, 198] width 107 height 50
click at [374, 226] on div at bounding box center [360, 210] width 107 height 74
click at [374, 233] on div at bounding box center [356, 232] width 107 height 4
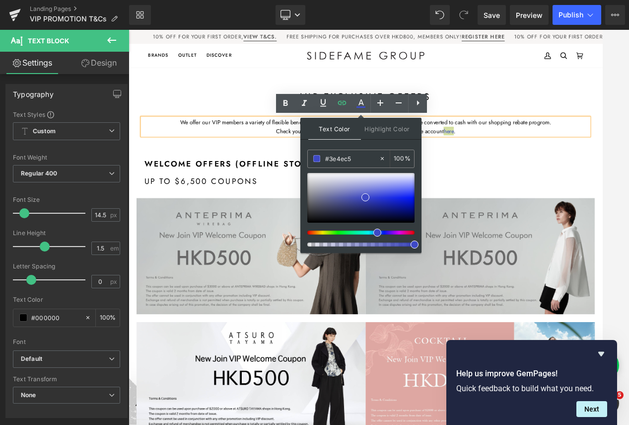
type input "#3e49c5"
click at [306, 99] on icon at bounding box center [305, 103] width 12 height 12
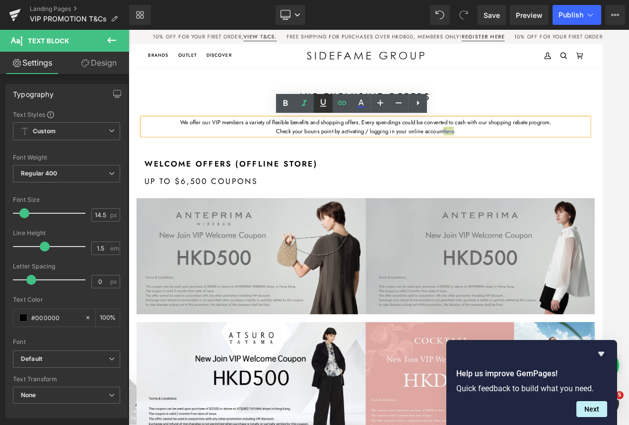
click at [325, 103] on icon at bounding box center [323, 102] width 6 height 7
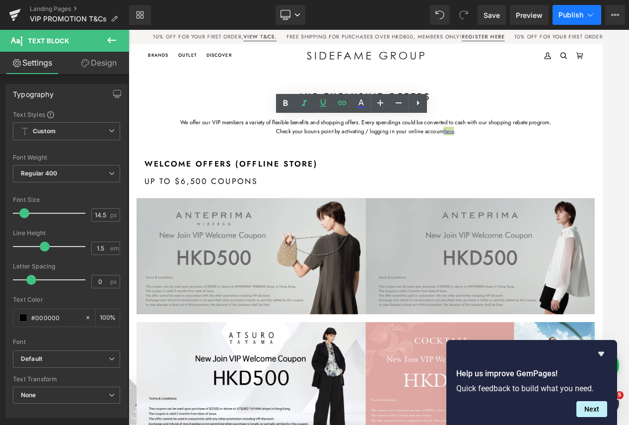
click at [521, 16] on span "Publish" at bounding box center [571, 15] width 25 height 8
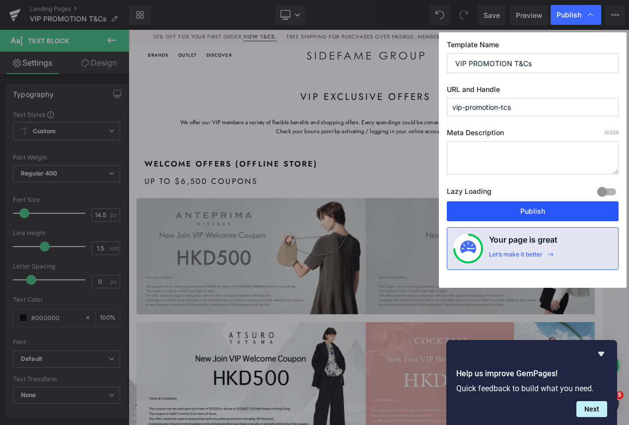
click at [521, 210] on button "Publish" at bounding box center [533, 211] width 172 height 20
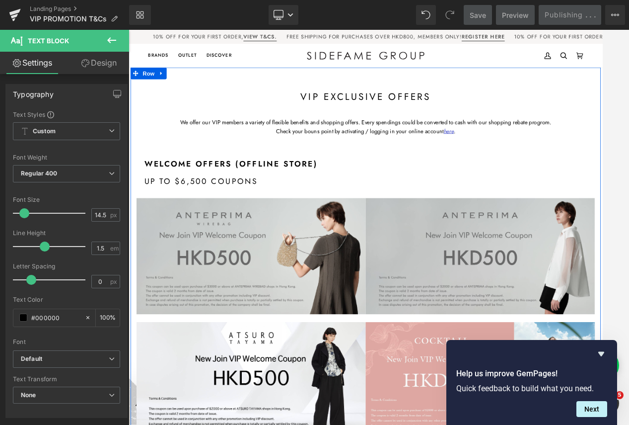
click at [482, 154] on span "Check your bouns point by activating / logging in your online account" at bounding box center [421, 157] width 213 height 10
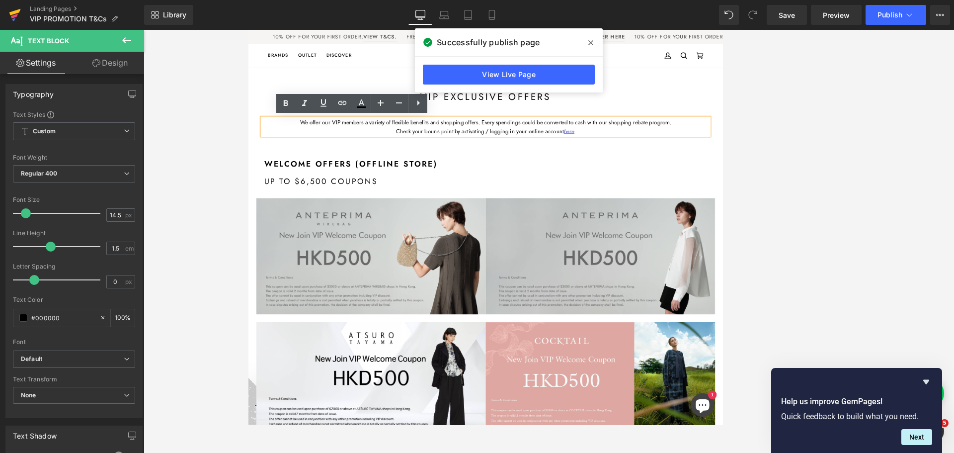
click at [14, 14] on icon at bounding box center [15, 14] width 12 height 25
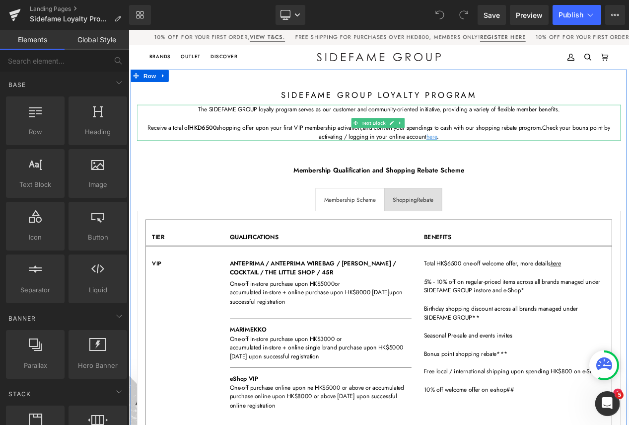
drag, startPoint x: 520, startPoint y: 153, endPoint x: 502, endPoint y: 161, distance: 19.8
click at [521, 153] on p "Receive a total of HKD6500 shopping offer upon your first VIP membership activa…" at bounding box center [429, 153] width 581 height 22
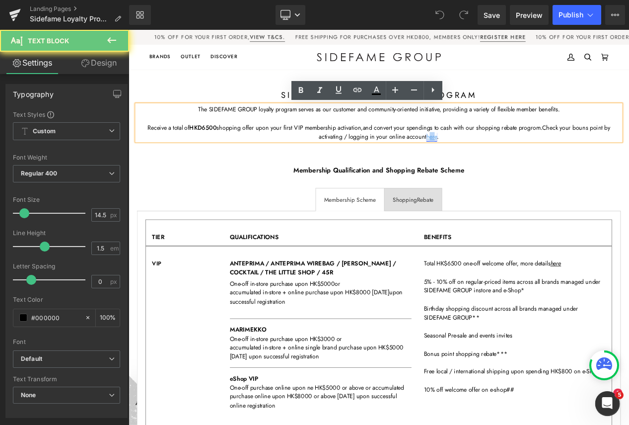
drag, startPoint x: 493, startPoint y: 159, endPoint x: 488, endPoint y: 159, distance: 5.5
click at [490, 159] on u "ere" at bounding box center [494, 157] width 9 height 10
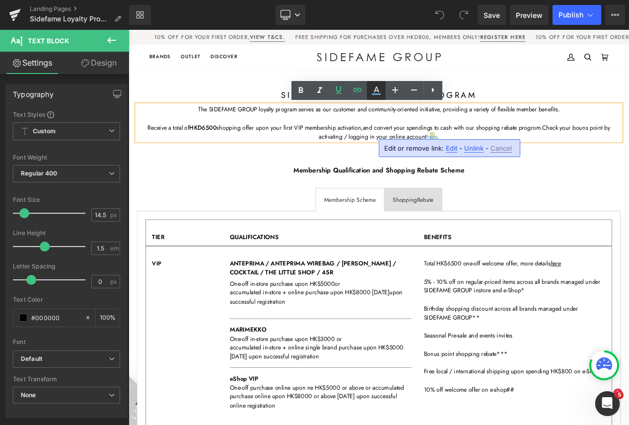
click at [376, 90] on icon at bounding box center [376, 89] width 5 height 6
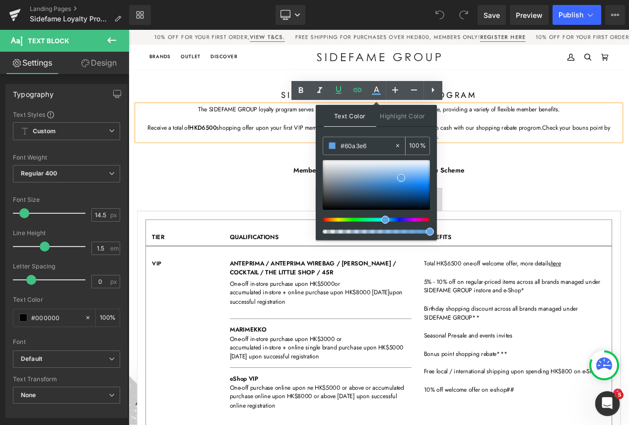
click at [353, 147] on input "#60a3e6" at bounding box center [368, 145] width 54 height 11
click at [396, 18] on div "Library Desktop Desktop Laptop Tablet Mobile Save Preview Publish Scheduled Vie…" at bounding box center [379, 15] width 500 height 20
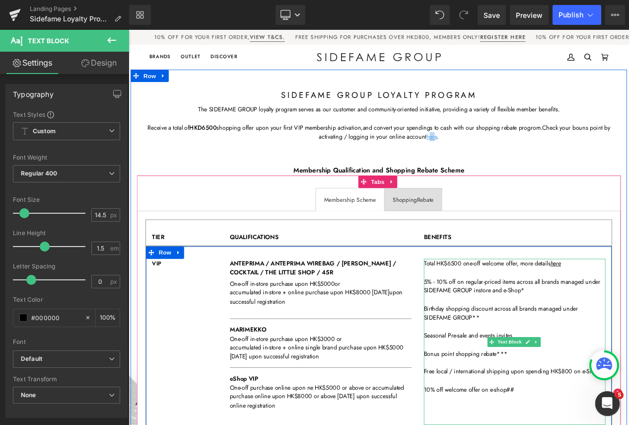
click at [629, 312] on span "Total HK$6500 one-off welcome offer, more details" at bounding box center [559, 309] width 152 height 10
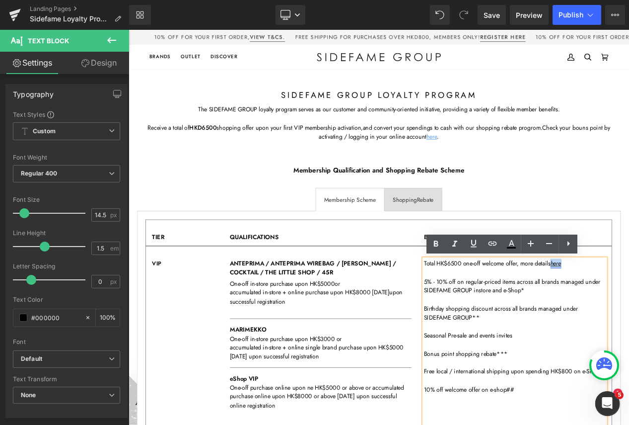
drag, startPoint x: 650, startPoint y: 309, endPoint x: 637, endPoint y: 308, distance: 13.4
click at [629, 308] on div "Total HK$6500 one-off welcome offer, more details here 5% - 10% off on regular-…" at bounding box center [592, 403] width 218 height 199
click at [515, 242] on icon at bounding box center [512, 244] width 12 height 12
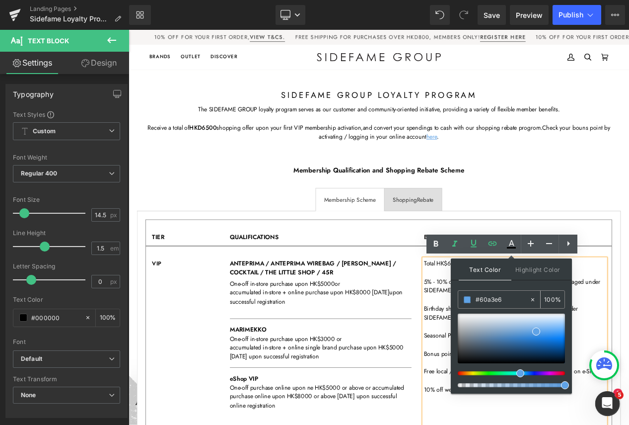
click at [503, 298] on input "#60a3e6" at bounding box center [503, 299] width 54 height 11
click at [514, 245] on icon at bounding box center [511, 243] width 5 height 6
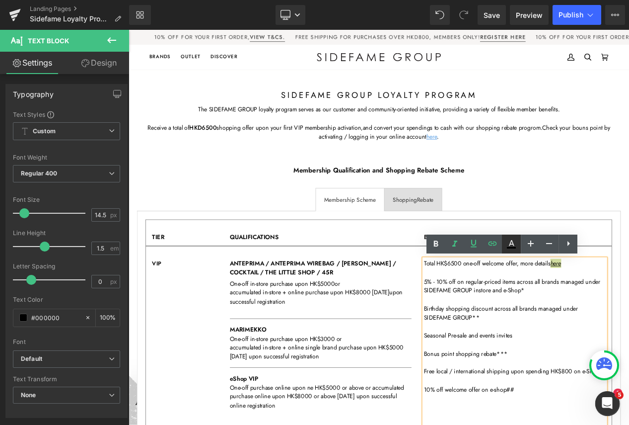
click at [509, 243] on icon at bounding box center [512, 244] width 12 height 12
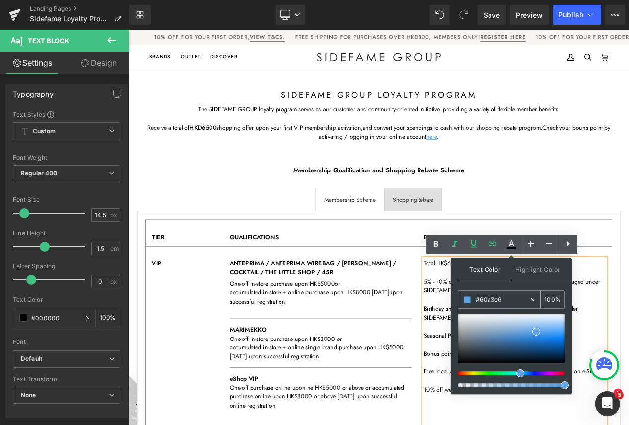
click at [517, 299] on input "#60a3e6" at bounding box center [503, 299] width 54 height 11
type input "#60a3e6"
click at [536, 329] on span at bounding box center [536, 331] width 8 height 8
click at [536, 331] on span at bounding box center [536, 331] width 8 height 8
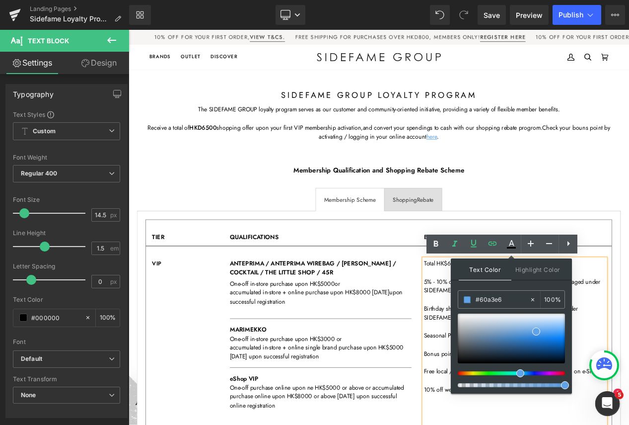
drag, startPoint x: 563, startPoint y: 382, endPoint x: 572, endPoint y: 382, distance: 9.4
click at [572, 382] on div "Text Color Highlight Color #333333 #60a3e6 100 % none 0 %" at bounding box center [511, 325] width 121 height 135
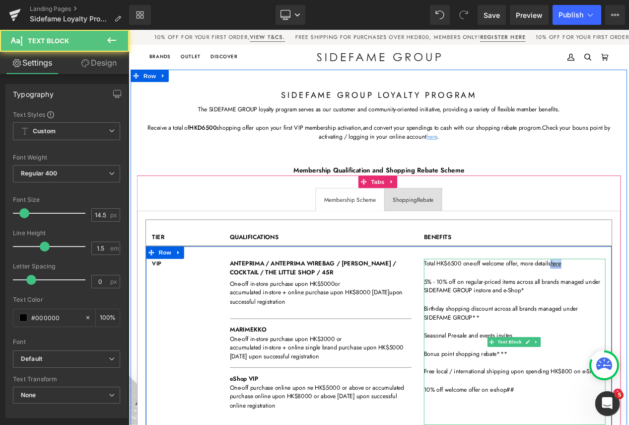
drag, startPoint x: 638, startPoint y: 311, endPoint x: 650, endPoint y: 311, distance: 11.4
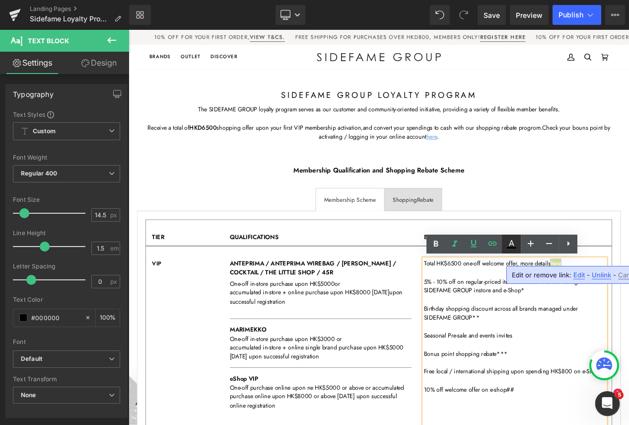
click at [513, 244] on icon at bounding box center [511, 243] width 5 height 6
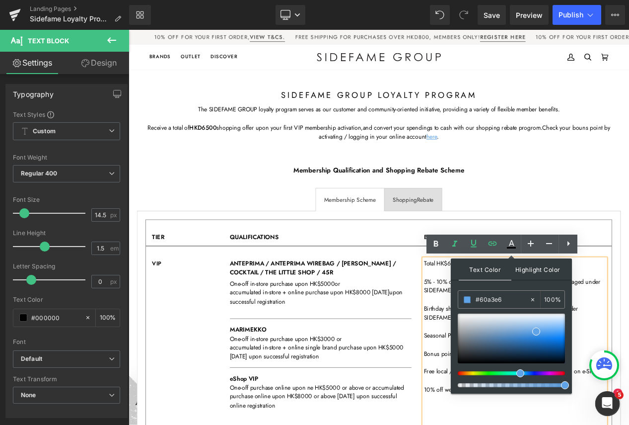
click at [525, 270] on span "Highlight Color" at bounding box center [538, 268] width 53 height 21
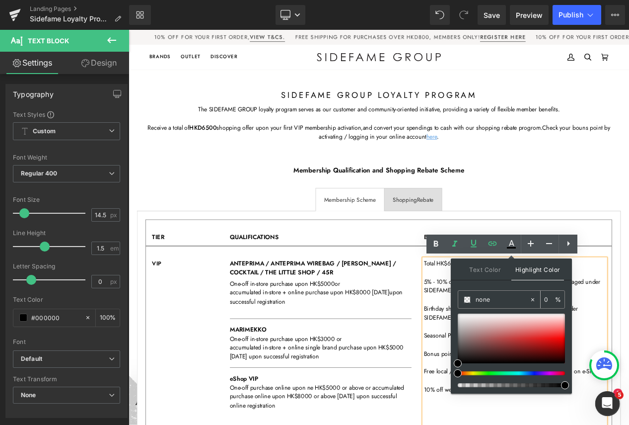
click at [510, 298] on input "none" at bounding box center [503, 299] width 54 height 11
paste input "#60a3e6"
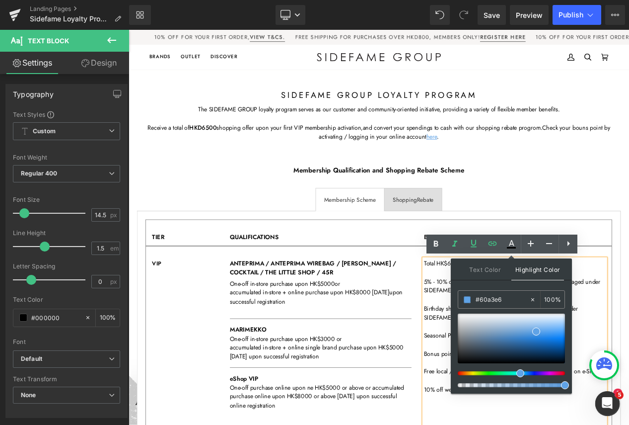
type input "#60a3e6"
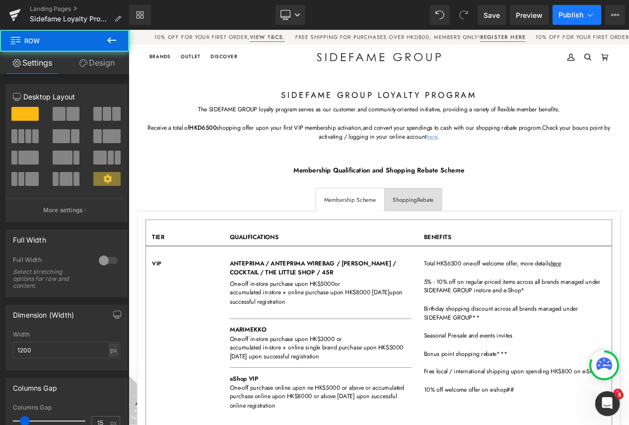
click at [581, 18] on span "Publish" at bounding box center [571, 15] width 25 height 8
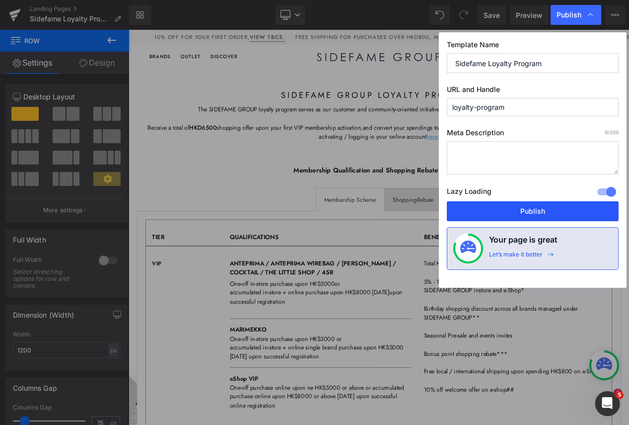
click at [540, 206] on button "Publish" at bounding box center [533, 211] width 172 height 20
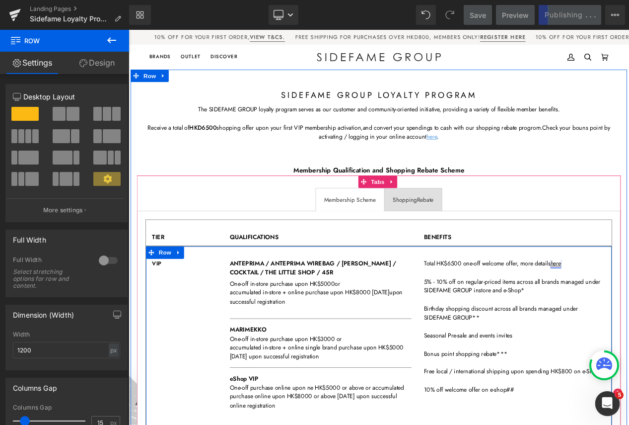
click at [129, 30] on div at bounding box center [129, 30] width 0 height 0
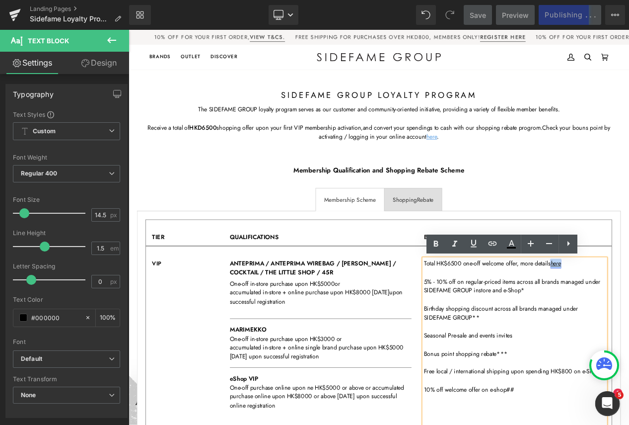
drag, startPoint x: 655, startPoint y: 308, endPoint x: 636, endPoint y: 308, distance: 18.4
click at [629, 308] on div "Total HK$6500 one-off welcome offer, more details here 5% - 10% off on regular-…" at bounding box center [592, 403] width 218 height 199
click at [458, 240] on icon at bounding box center [455, 244] width 12 height 12
click at [512, 244] on icon at bounding box center [511, 243] width 5 height 6
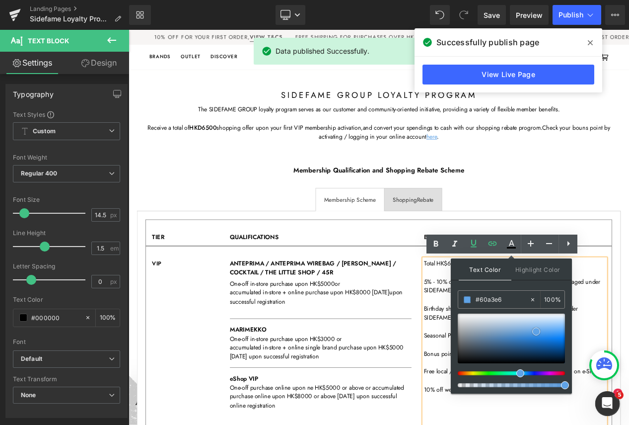
click at [525, 336] on div at bounding box center [511, 338] width 107 height 50
click at [540, 339] on div at bounding box center [511, 338] width 107 height 50
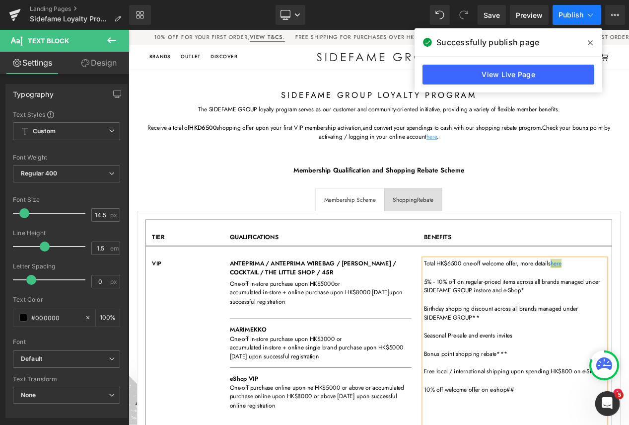
click at [571, 9] on button "Publish" at bounding box center [577, 15] width 49 height 20
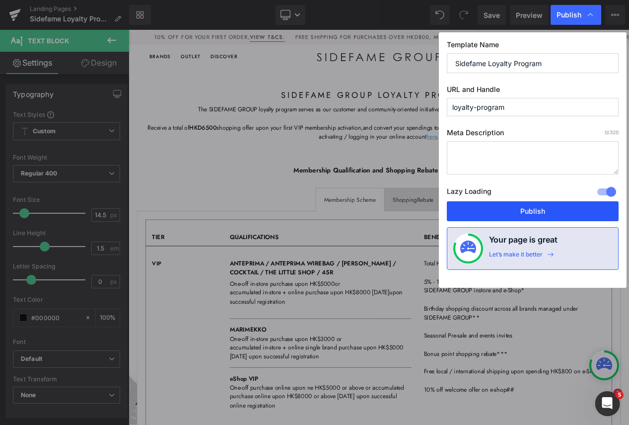
click at [556, 203] on button "Publish" at bounding box center [533, 211] width 172 height 20
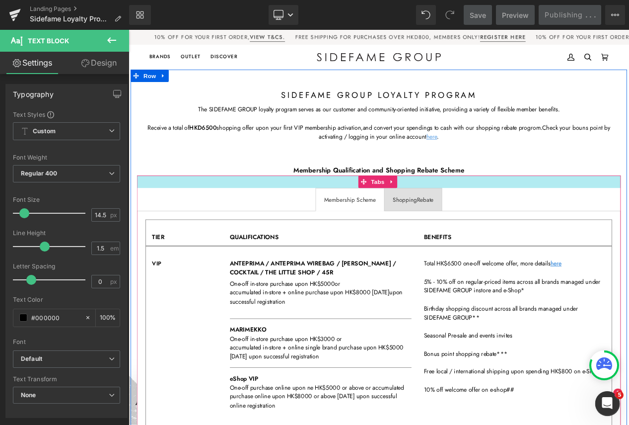
click at [629, 209] on div at bounding box center [429, 212] width 581 height 15
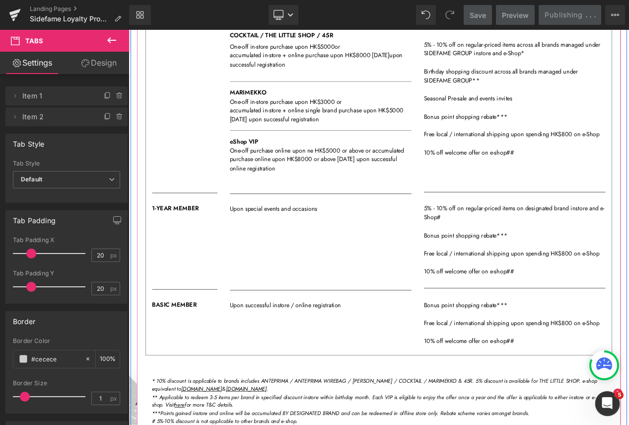
scroll to position [348, 0]
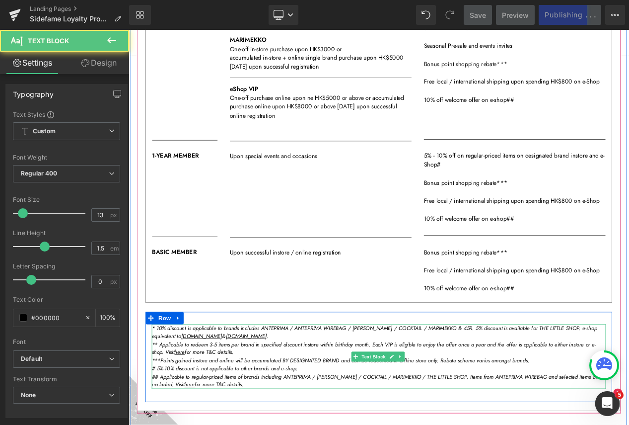
drag, startPoint x: 176, startPoint y: 416, endPoint x: 164, endPoint y: 415, distance: 12.0
click at [164, 415] on icon "** Applicable to redeem 3-5 items per brand in specified discount instore withi…" at bounding box center [422, 411] width 533 height 19
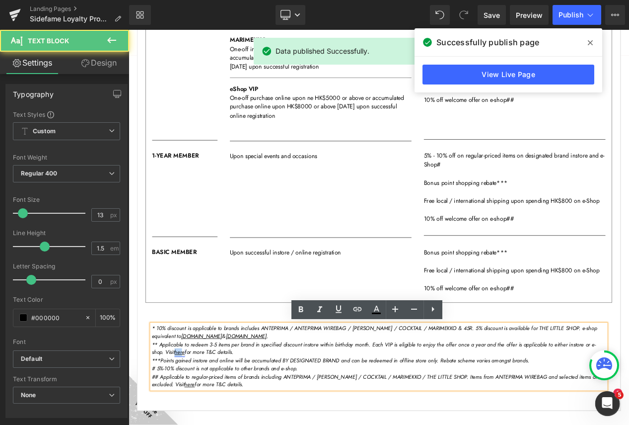
drag, startPoint x: 177, startPoint y: 414, endPoint x: 167, endPoint y: 414, distance: 9.9
click at [184, 414] on link "here" at bounding box center [190, 416] width 12 height 9
click at [183, 414] on icon "** Applicable to redeem 3-5 items per brand in specified discount instore withi…" at bounding box center [422, 411] width 533 height 19
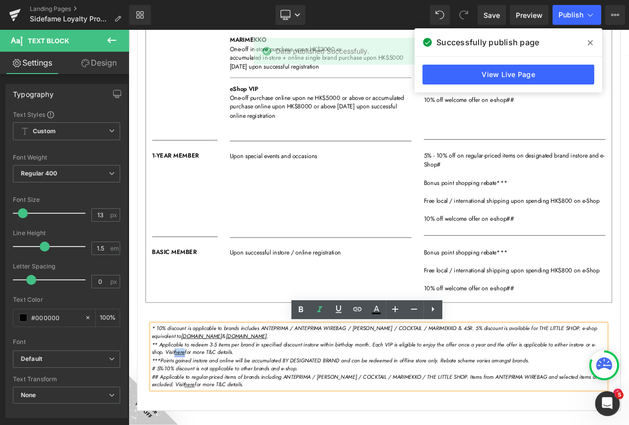
drag, startPoint x: 178, startPoint y: 417, endPoint x: 167, endPoint y: 417, distance: 10.9
click at [184, 417] on link "here" at bounding box center [190, 416] width 12 height 9
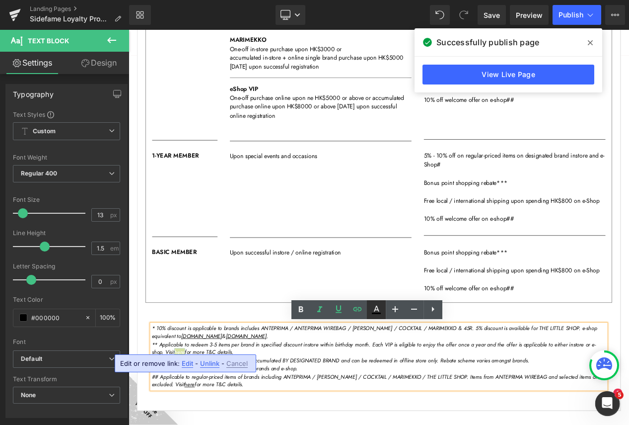
click at [375, 312] on icon at bounding box center [376, 312] width 9 height 1
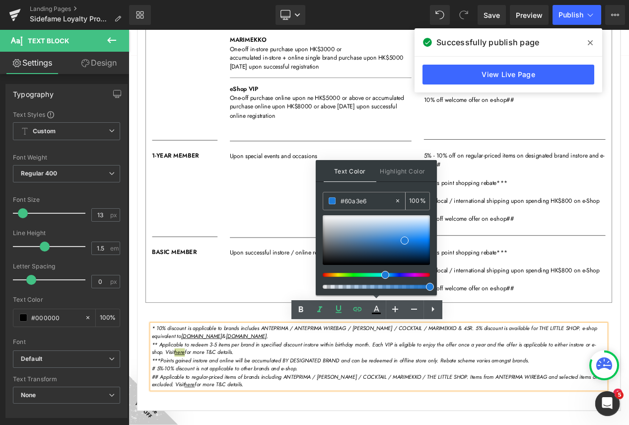
click at [378, 200] on input "#60a3e6" at bounding box center [368, 200] width 54 height 11
paste input "60a3e"
type input "#60a3e6"
click at [402, 232] on span at bounding box center [401, 233] width 8 height 8
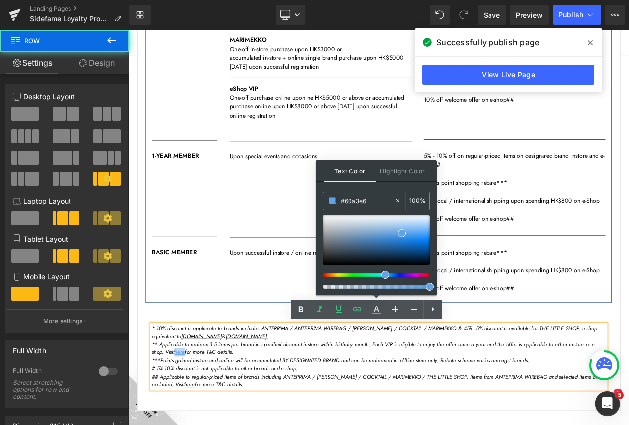
click at [467, 146] on div "ANTEPRIMA / ANTEPRIMA WIREBAG / ATSURO TAYAMA / COCKTAIL / THE LITTLE SHOP / 45…" at bounding box center [359, 129] width 233 height 345
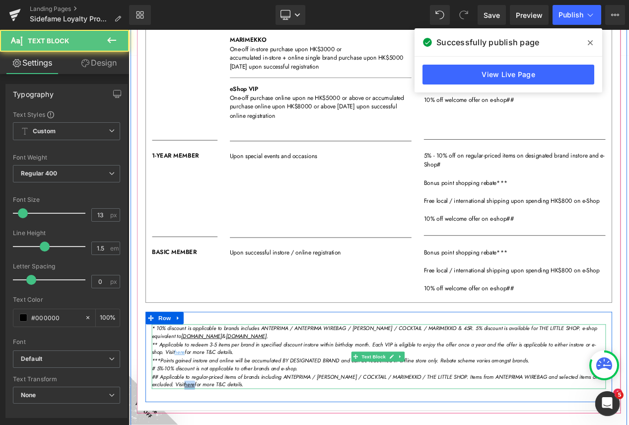
drag, startPoint x: 206, startPoint y: 454, endPoint x: 195, endPoint y: 455, distance: 11.5
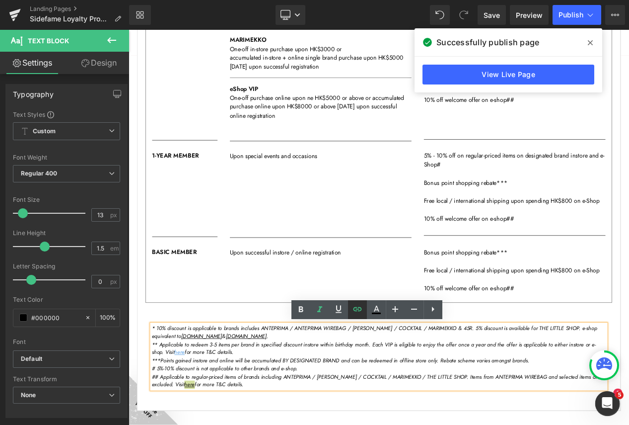
click at [359, 310] on icon at bounding box center [357, 309] width 8 height 4
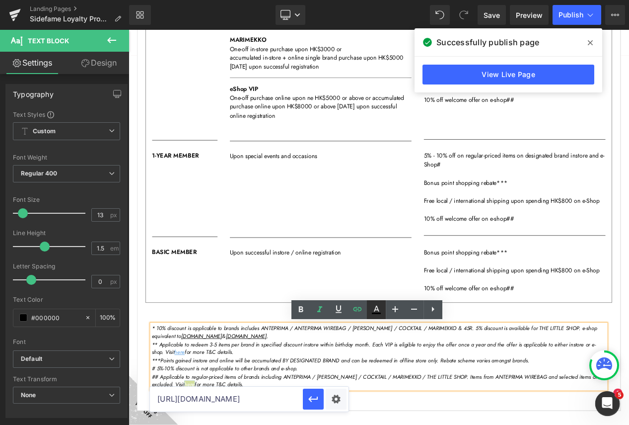
click at [378, 310] on icon at bounding box center [377, 309] width 12 height 12
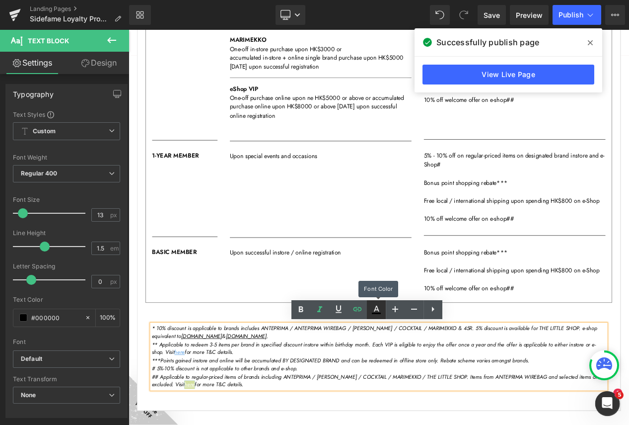
click at [379, 309] on icon at bounding box center [377, 309] width 12 height 12
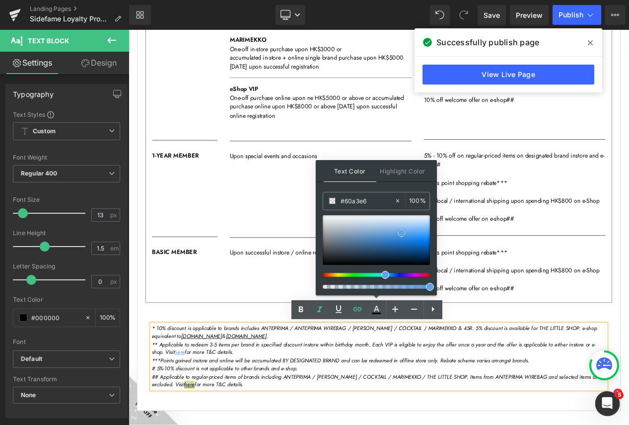
click at [401, 234] on span at bounding box center [402, 233] width 8 height 8
click at [375, 202] on input "#60a3e6" at bounding box center [368, 200] width 54 height 11
paste input "60a3e6"
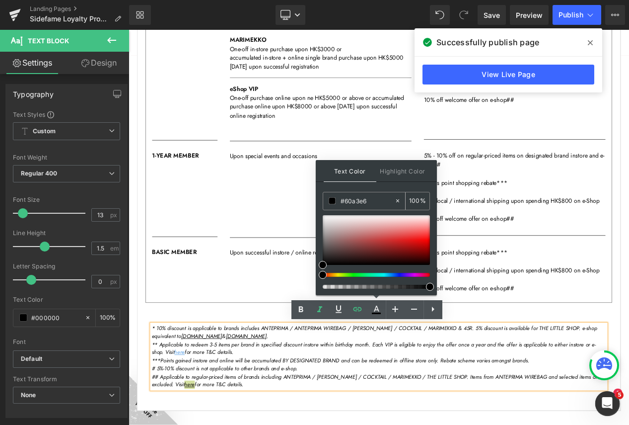
click at [375, 202] on input "#60a3e6" at bounding box center [368, 200] width 54 height 11
click at [395, 236] on div at bounding box center [376, 240] width 107 height 50
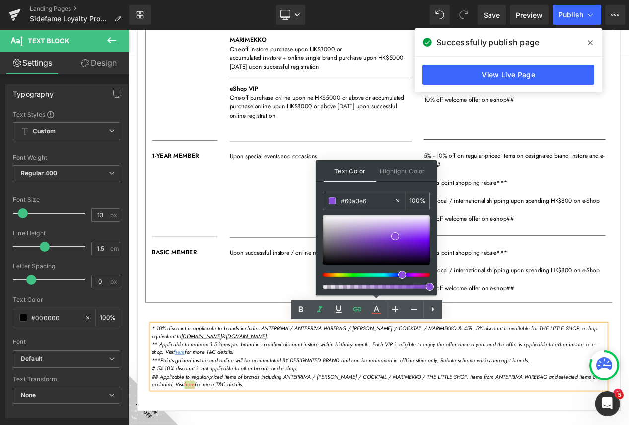
click at [398, 274] on div at bounding box center [372, 275] width 107 height 4
click at [370, 194] on div "#60a3e6" at bounding box center [358, 200] width 71 height 17
click at [373, 199] on input "#8c4cdb" at bounding box center [368, 200] width 54 height 11
paste input "60a3e6"
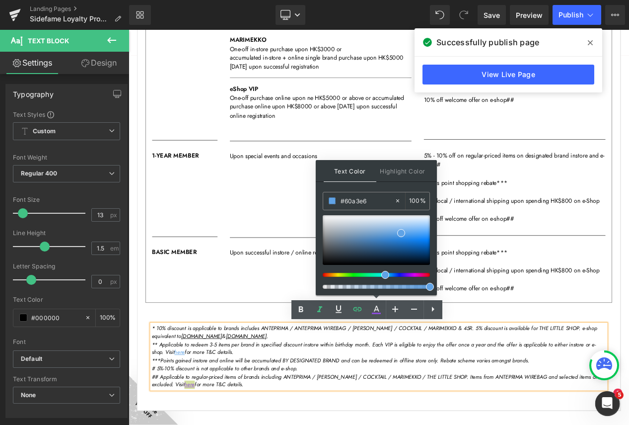
type input "#60a3e6"
click at [401, 232] on span at bounding box center [401, 233] width 8 height 8
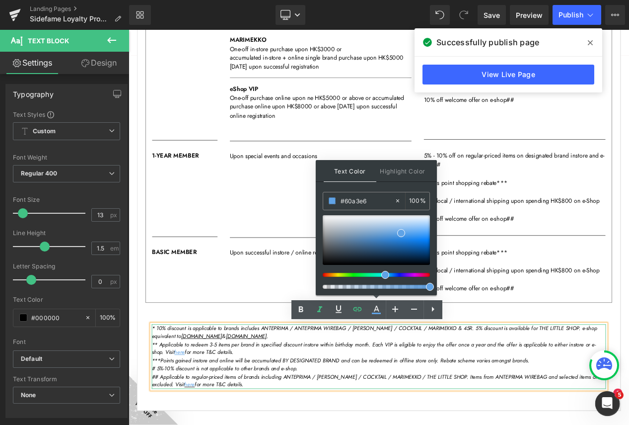
click at [424, 424] on icon "***Points gained instore and online will be accumulated BY DESIGNATED BRAND and…" at bounding box center [382, 426] width 453 height 9
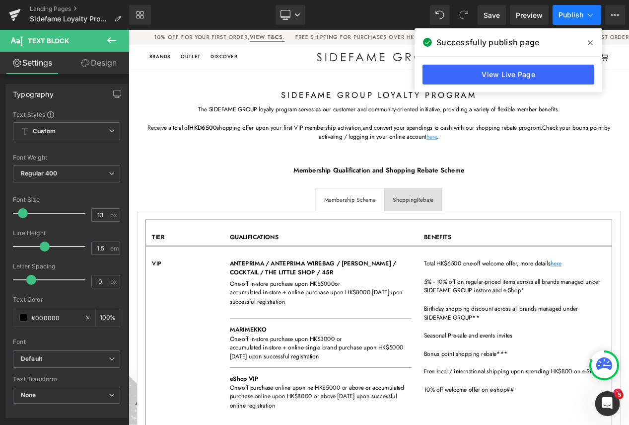
click at [569, 16] on span "Publish" at bounding box center [571, 15] width 25 height 8
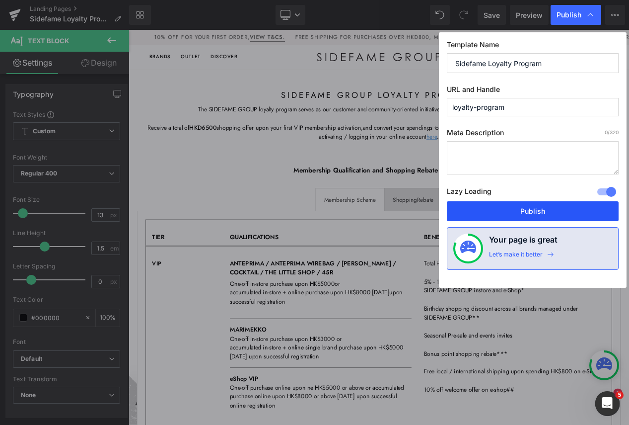
drag, startPoint x: 530, startPoint y: 211, endPoint x: 460, endPoint y: 246, distance: 78.4
click at [530, 211] on button "Publish" at bounding box center [533, 211] width 172 height 20
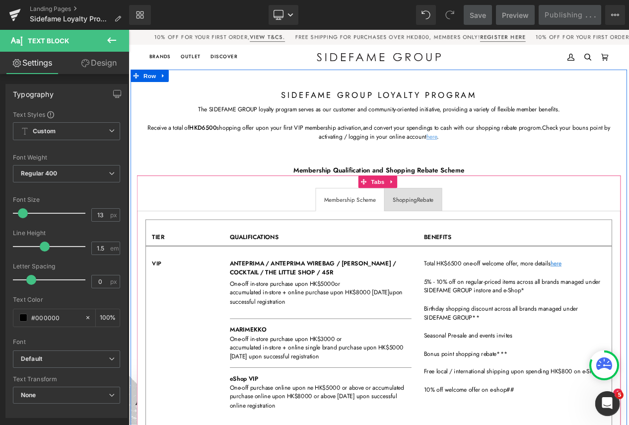
click at [482, 227] on span "Shopping Rebate Text Block" at bounding box center [470, 233] width 69 height 27
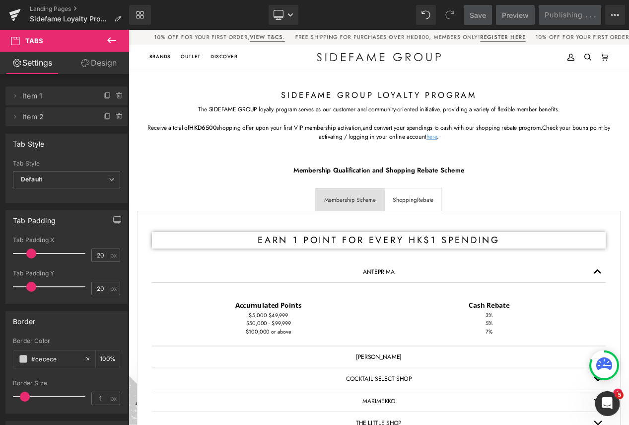
click at [424, 106] on div "sidefame GROUP loyalty program Heading" at bounding box center [429, 108] width 581 height 12
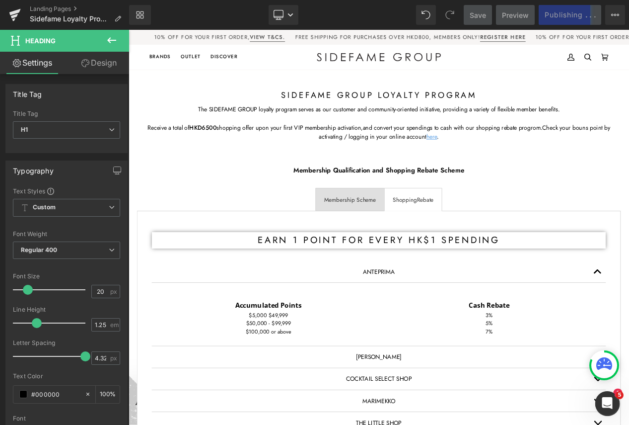
click at [92, 70] on link "Design" at bounding box center [99, 63] width 65 height 22
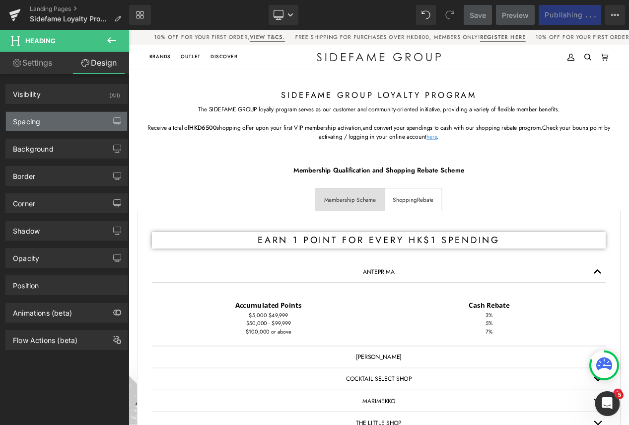
click at [61, 120] on div "Spacing" at bounding box center [66, 121] width 121 height 19
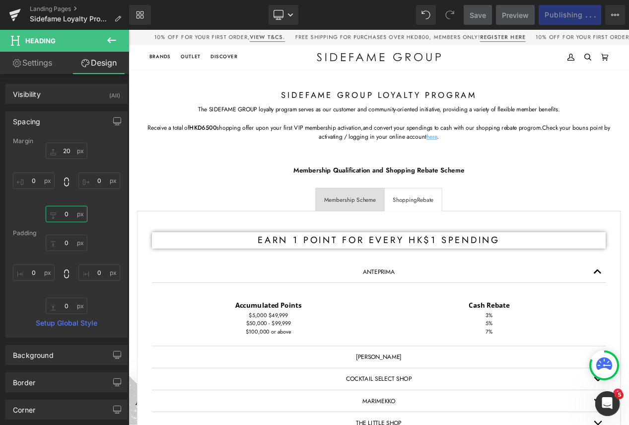
click at [66, 211] on input "0" at bounding box center [67, 214] width 42 height 16
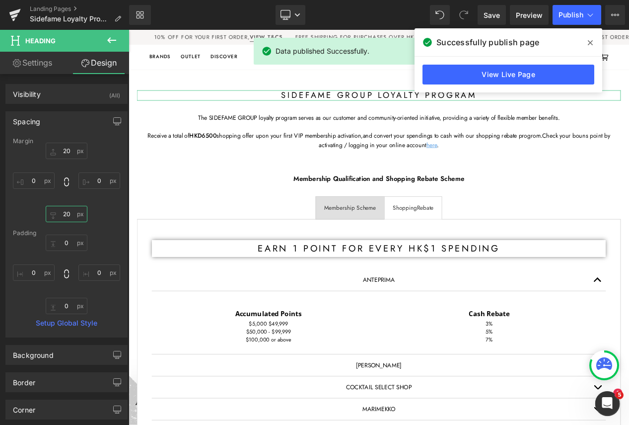
type input "20"
drag, startPoint x: 37, startPoint y: 57, endPoint x: 68, endPoint y: 122, distance: 71.8
click at [37, 58] on link "Settings" at bounding box center [32, 63] width 65 height 22
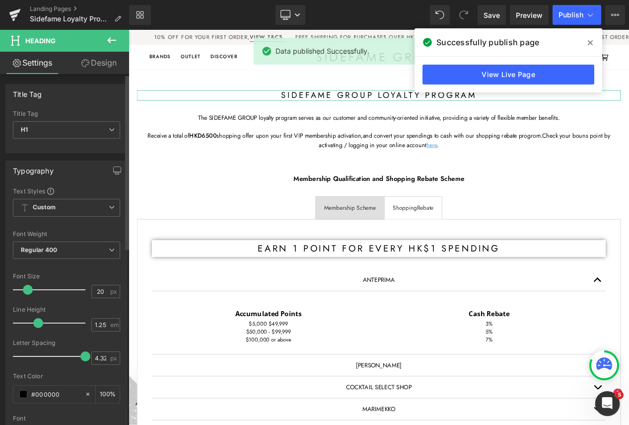
click at [99, 298] on div "Font Size 20 px" at bounding box center [66, 289] width 107 height 33
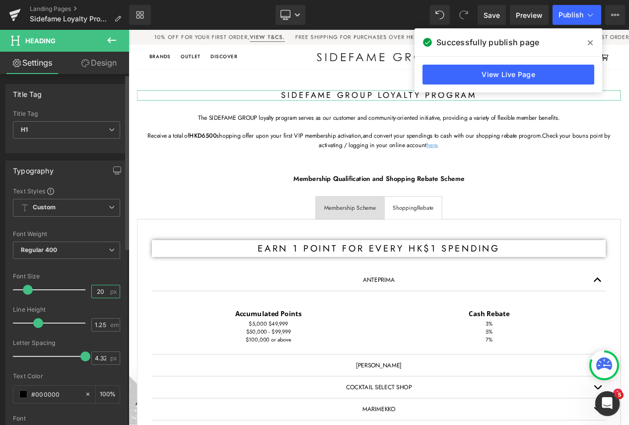
click at [103, 288] on input "20" at bounding box center [100, 291] width 17 height 12
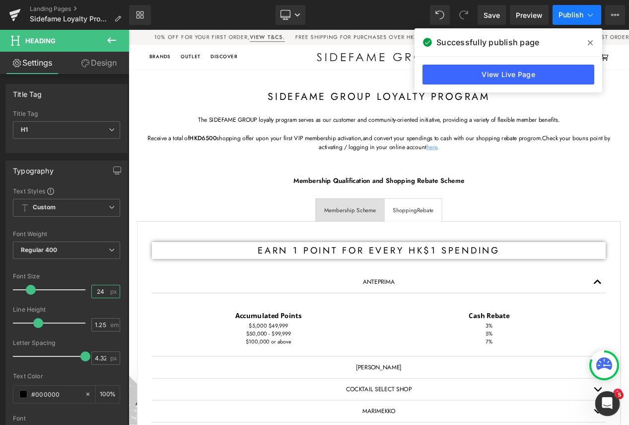
type input "24"
click at [597, 9] on button "Publish" at bounding box center [577, 15] width 49 height 20
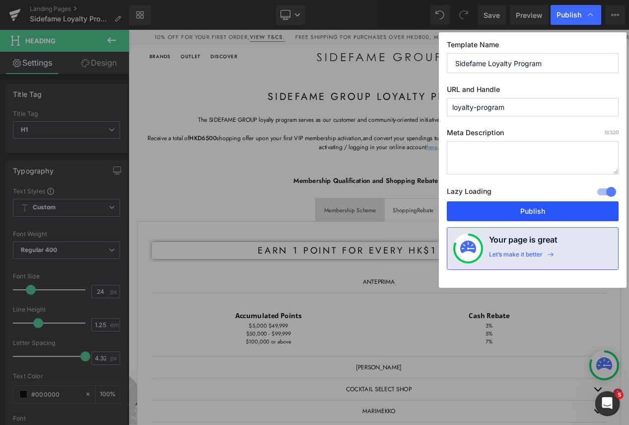
click at [540, 202] on button "Publish" at bounding box center [533, 211] width 172 height 20
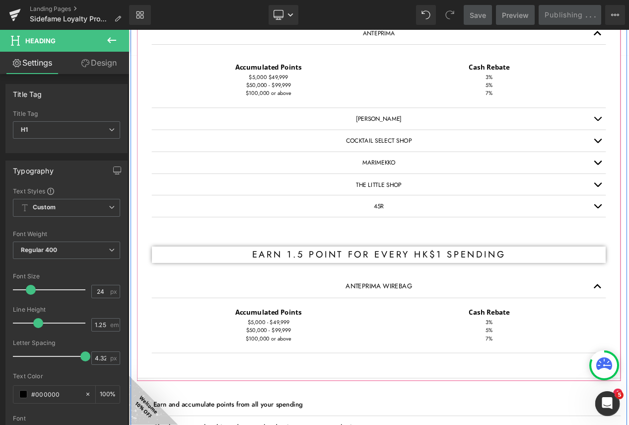
scroll to position [596, 0]
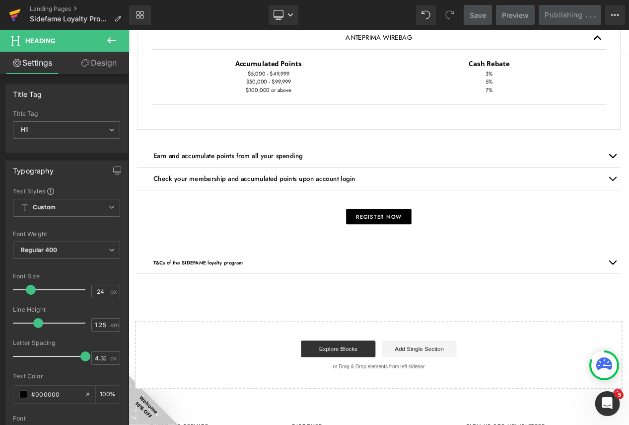
click at [20, 14] on icon at bounding box center [15, 14] width 12 height 25
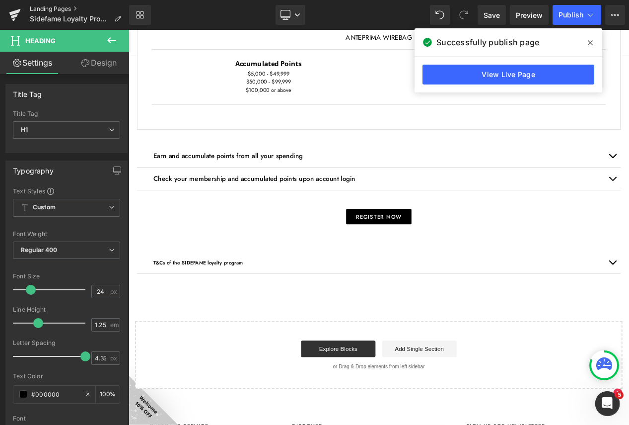
click at [49, 12] on link "Landing Pages" at bounding box center [79, 9] width 99 height 8
